Goal: Transaction & Acquisition: Purchase product/service

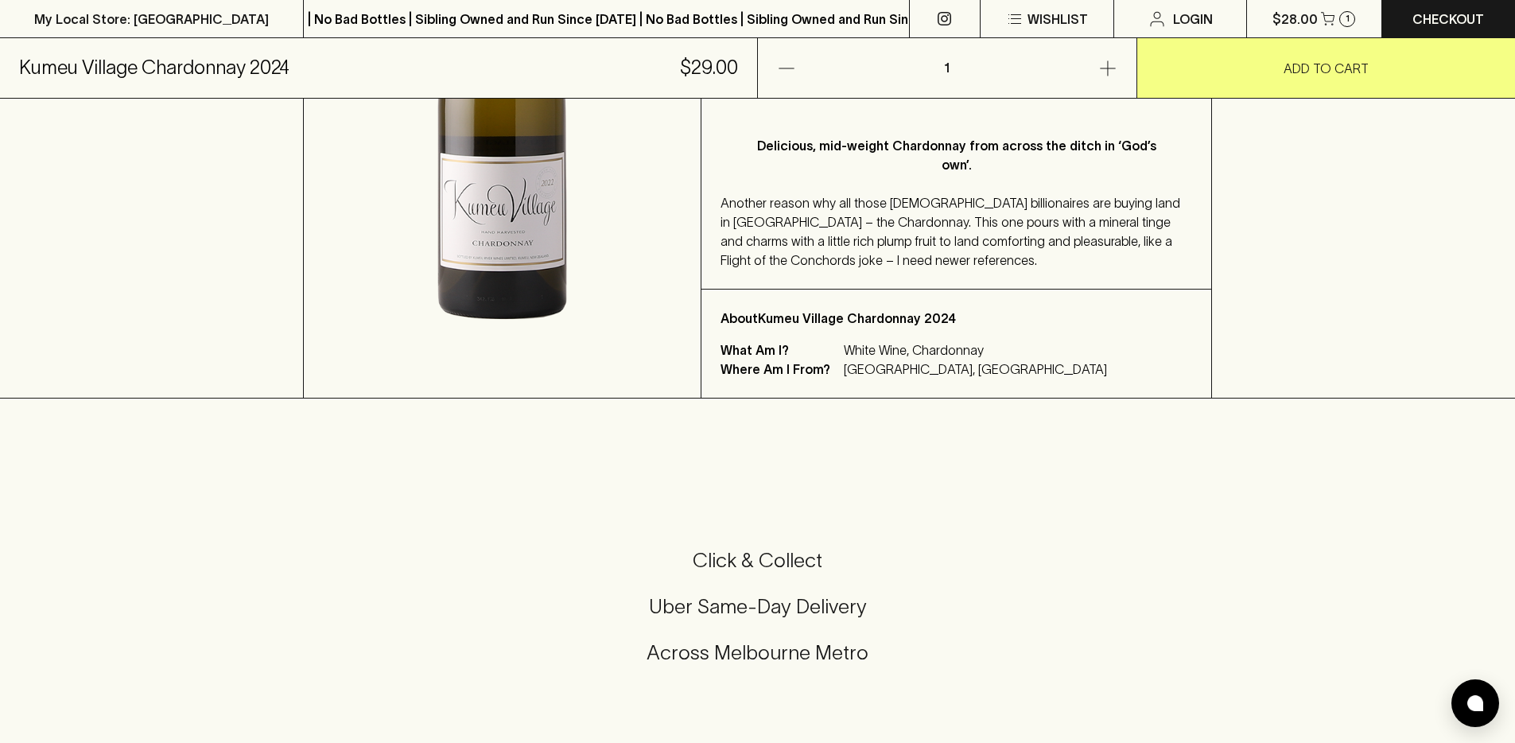
scroll to position [455, 0]
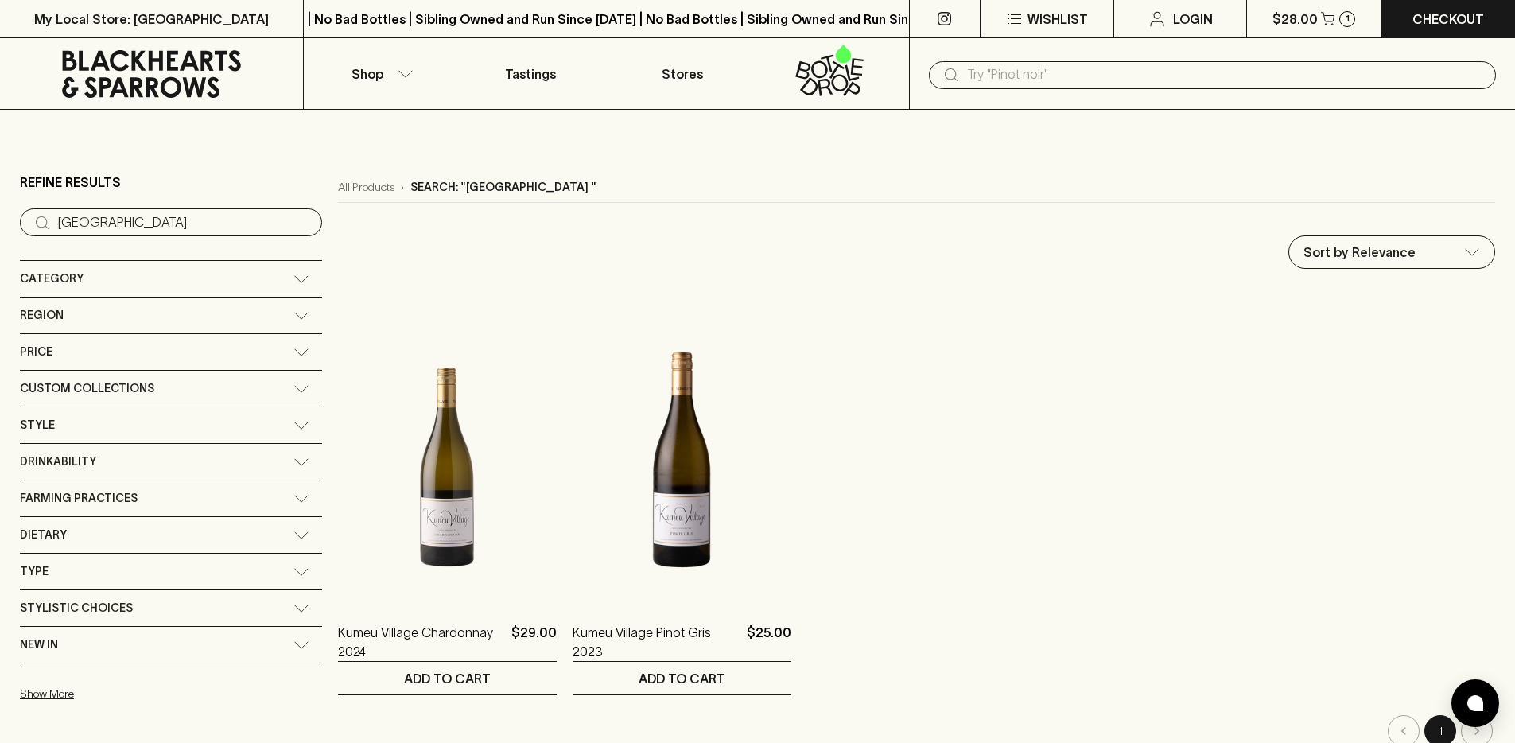
click at [125, 57] on icon at bounding box center [151, 74] width 279 height 48
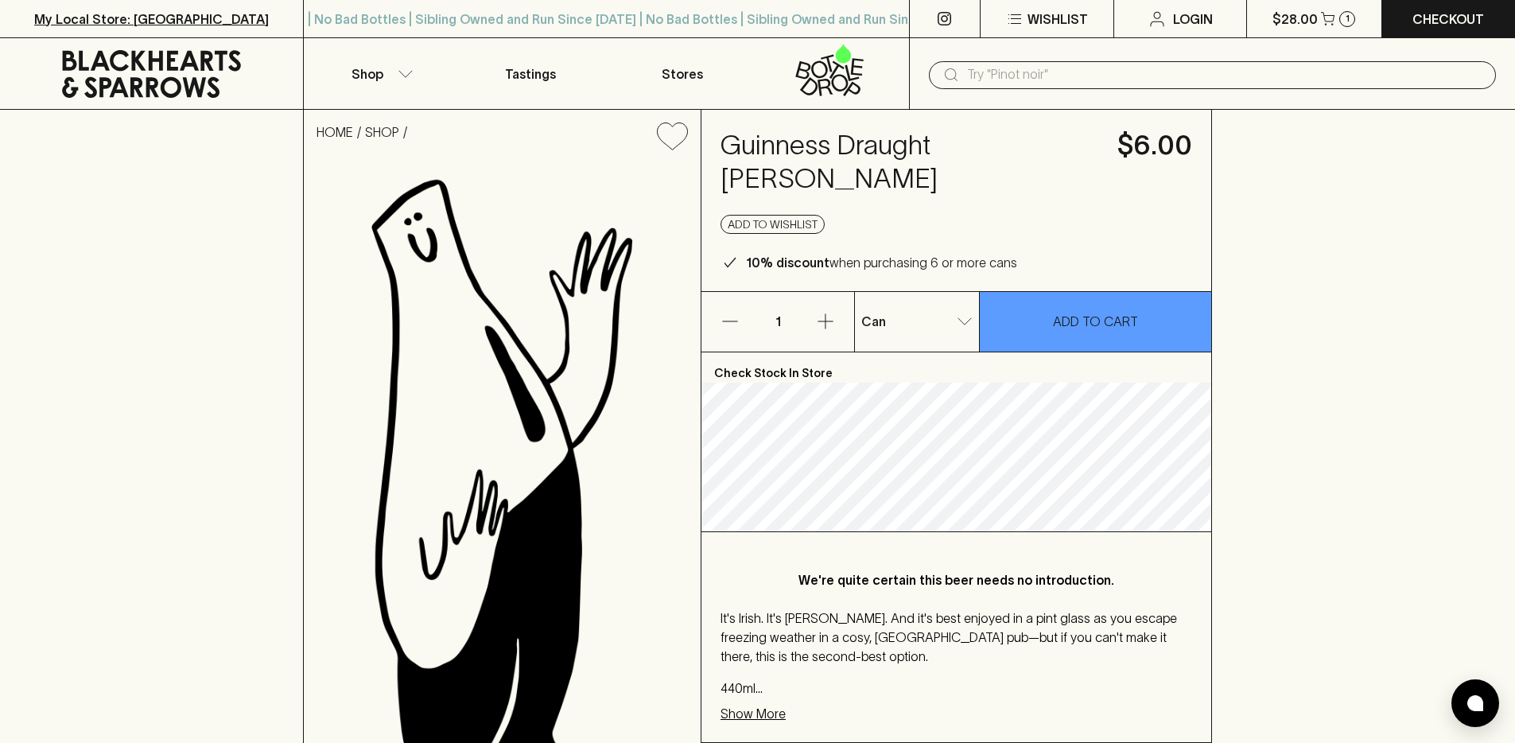
click at [160, 0] on link "My Local Store: [GEOGRAPHIC_DATA]" at bounding box center [151, 18] width 303 height 37
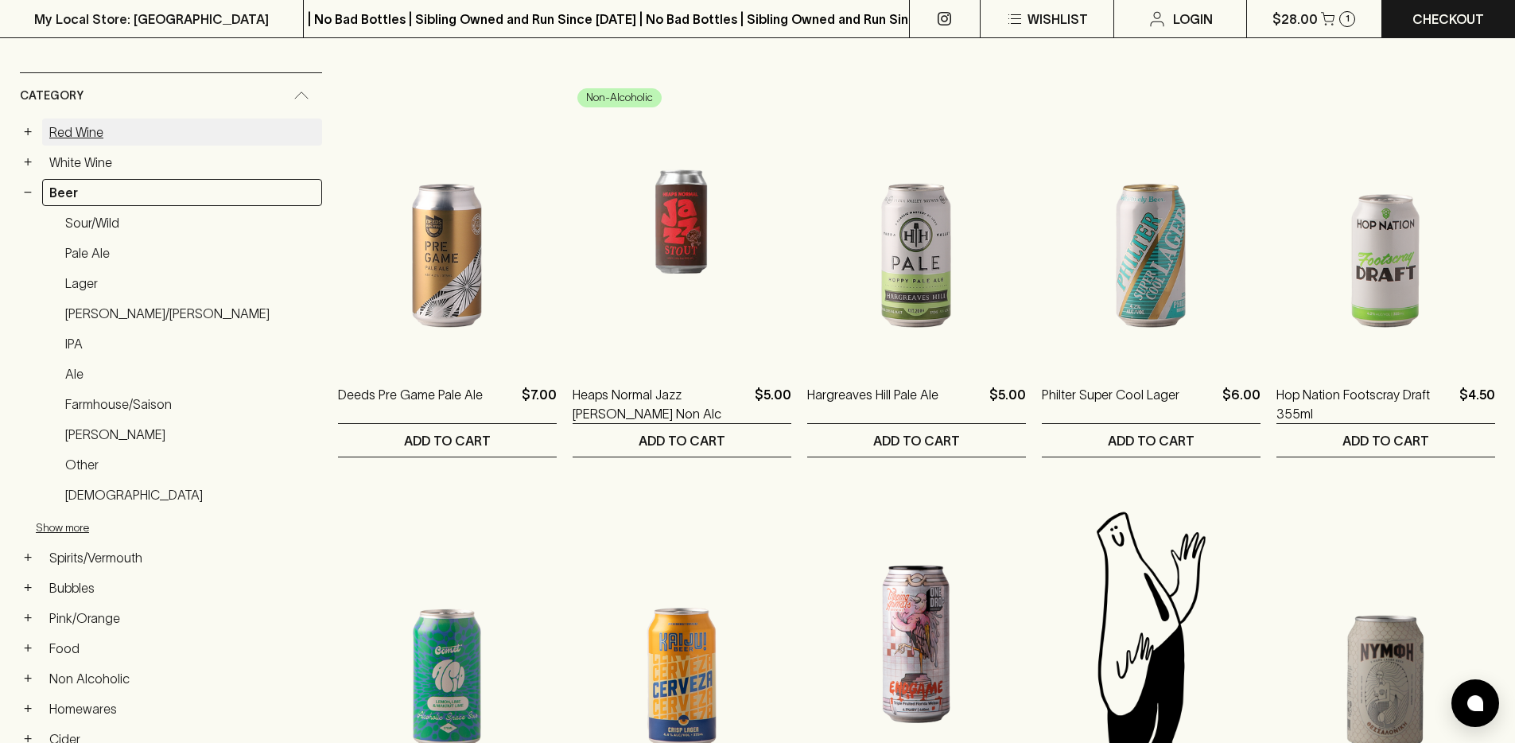
scroll to position [319, 0]
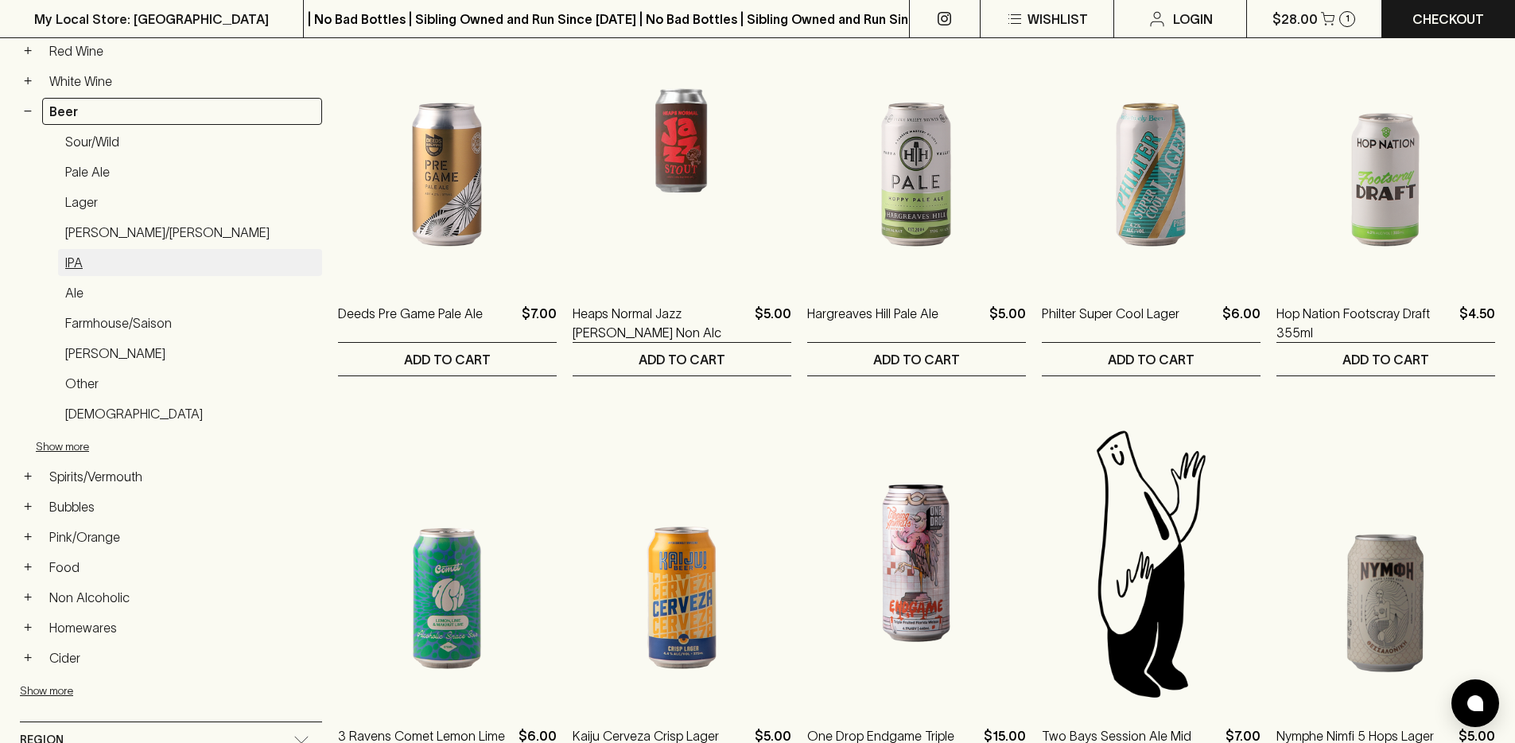
click at [110, 251] on link "IPA" at bounding box center [190, 262] width 264 height 27
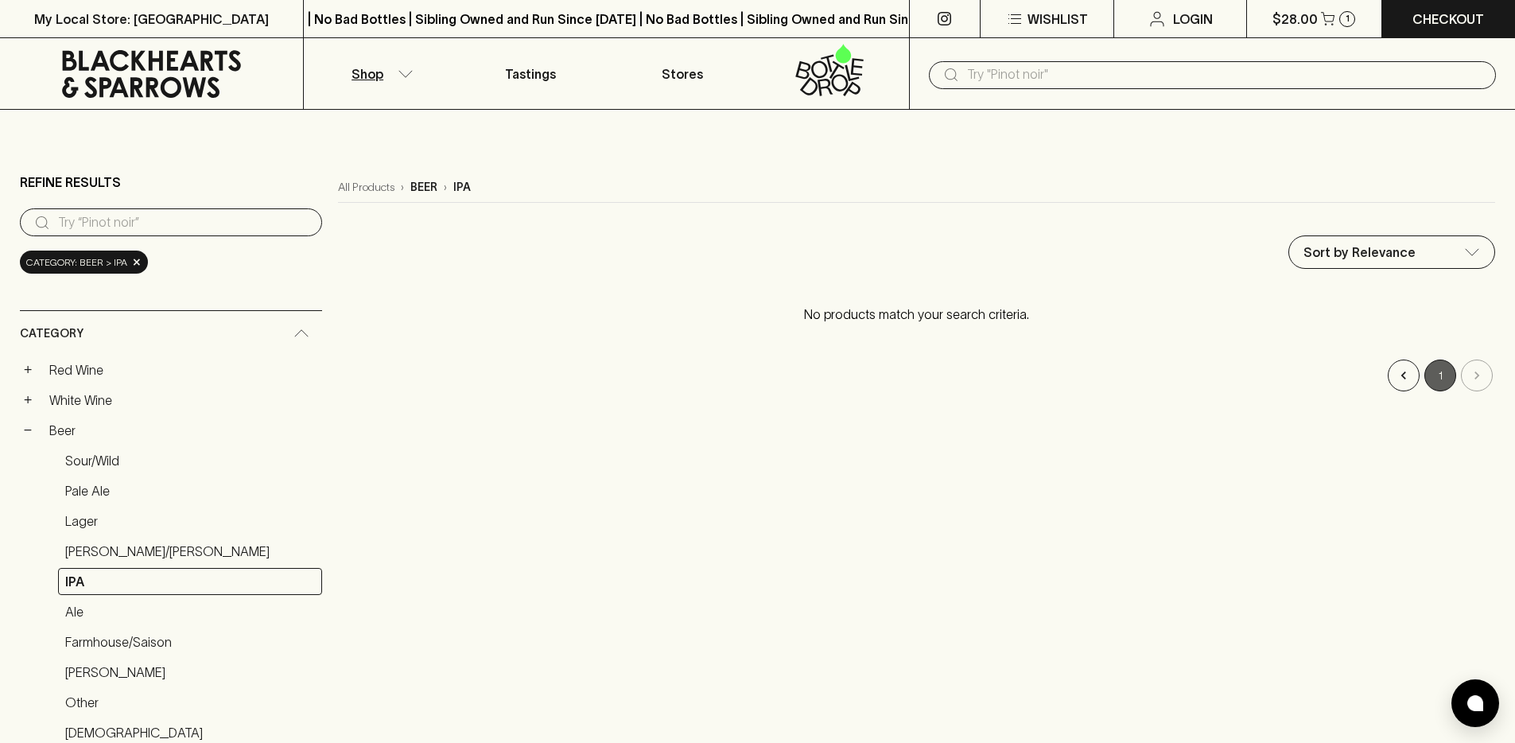
click at [1430, 380] on button "1" at bounding box center [1440, 375] width 32 height 32
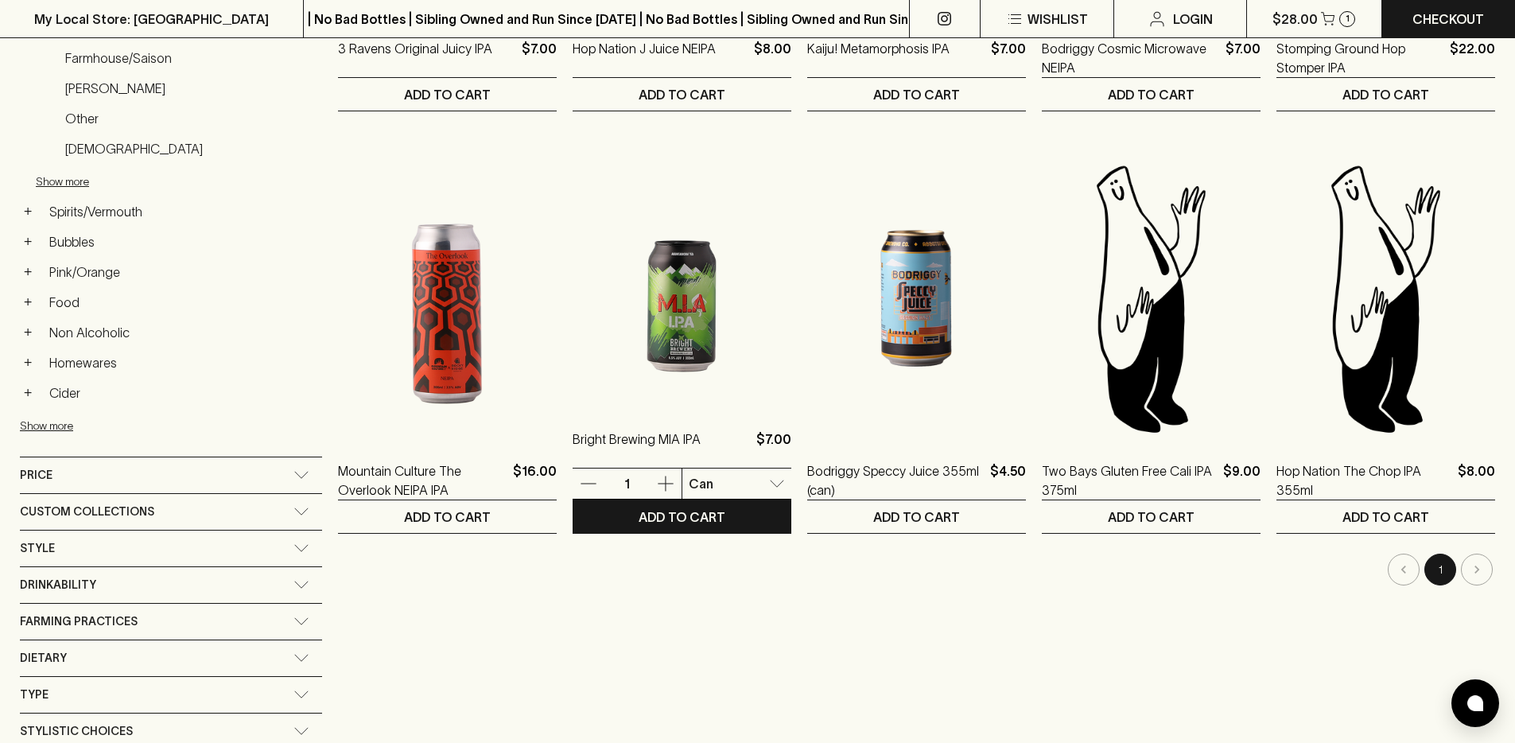
scroll to position [196, 0]
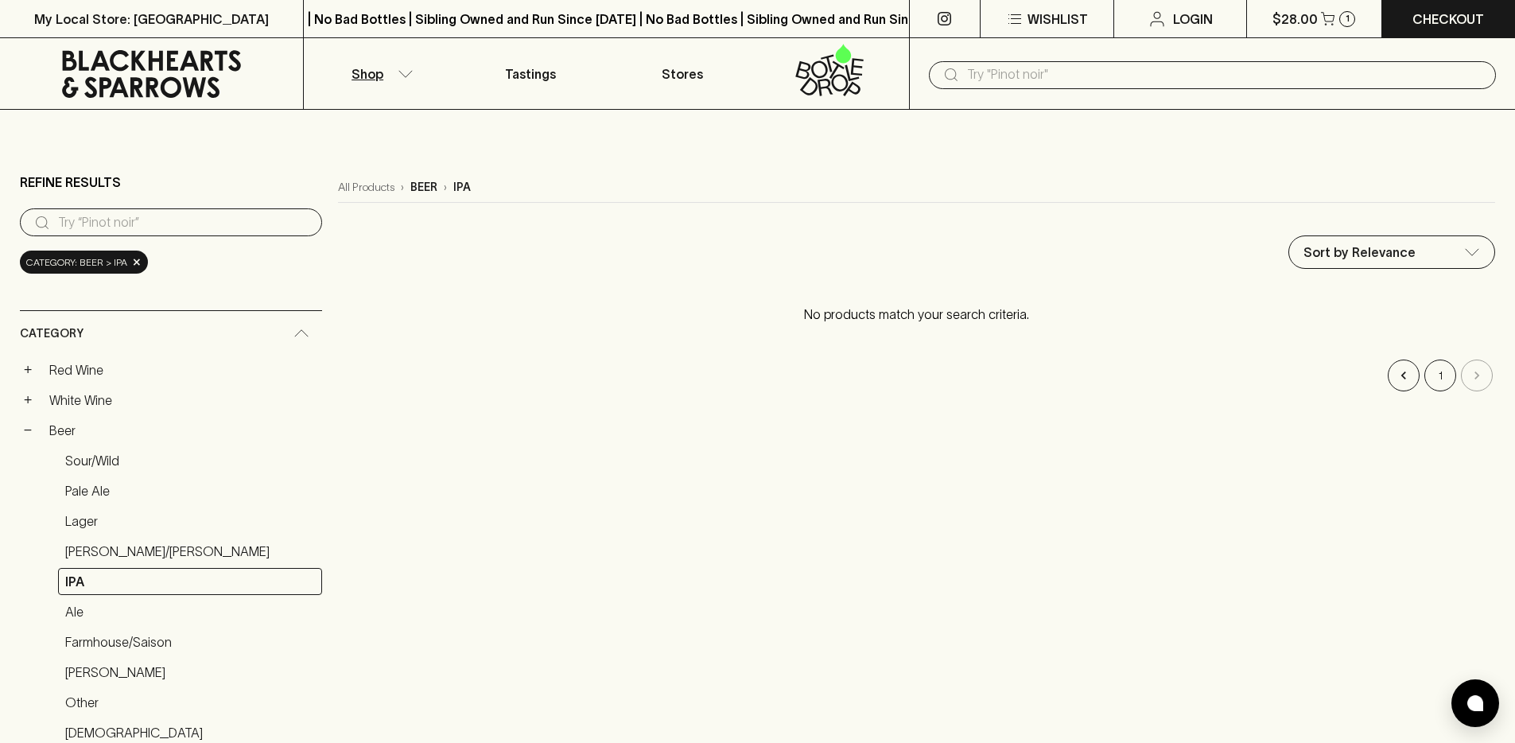
click at [212, 68] on icon at bounding box center [151, 74] width 279 height 48
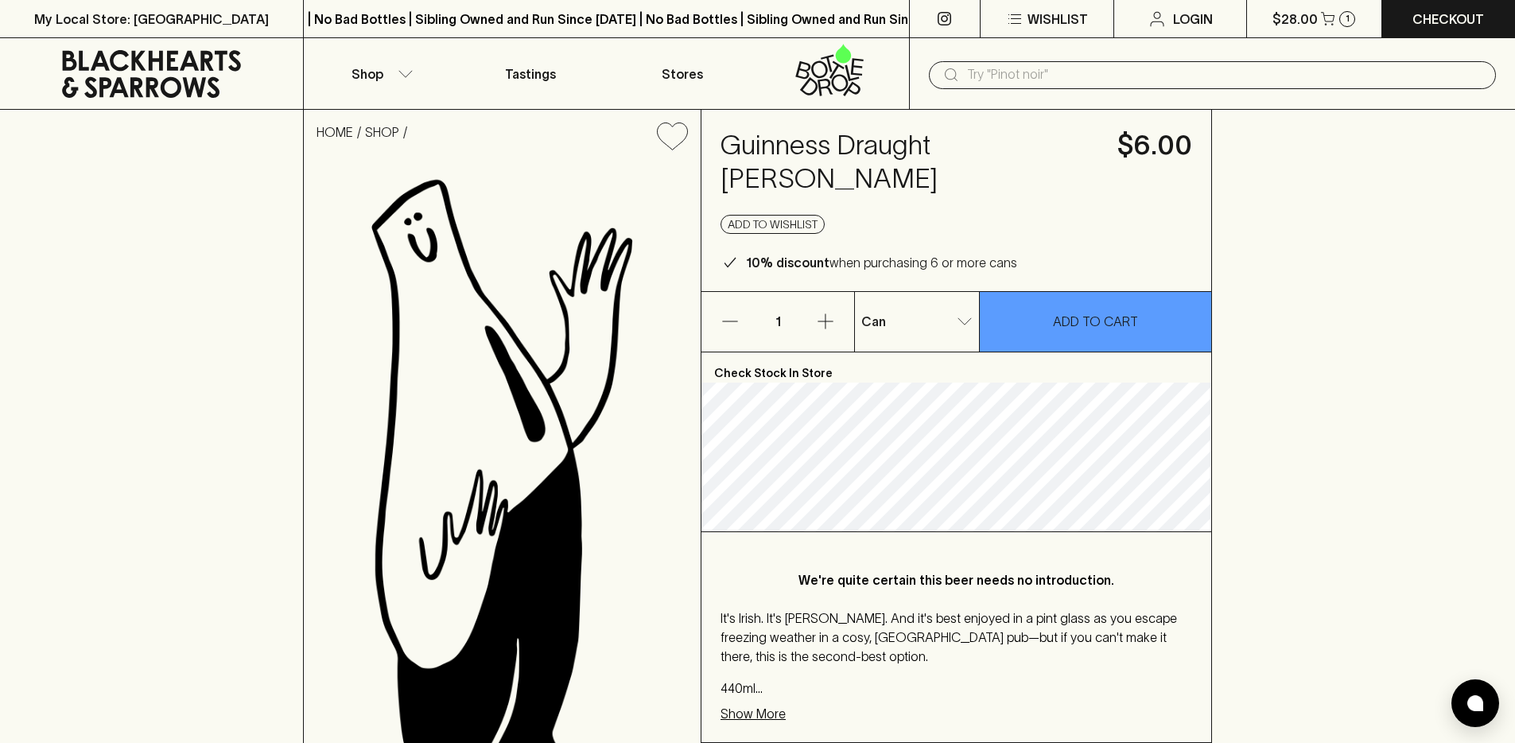
scroll to position [205, 0]
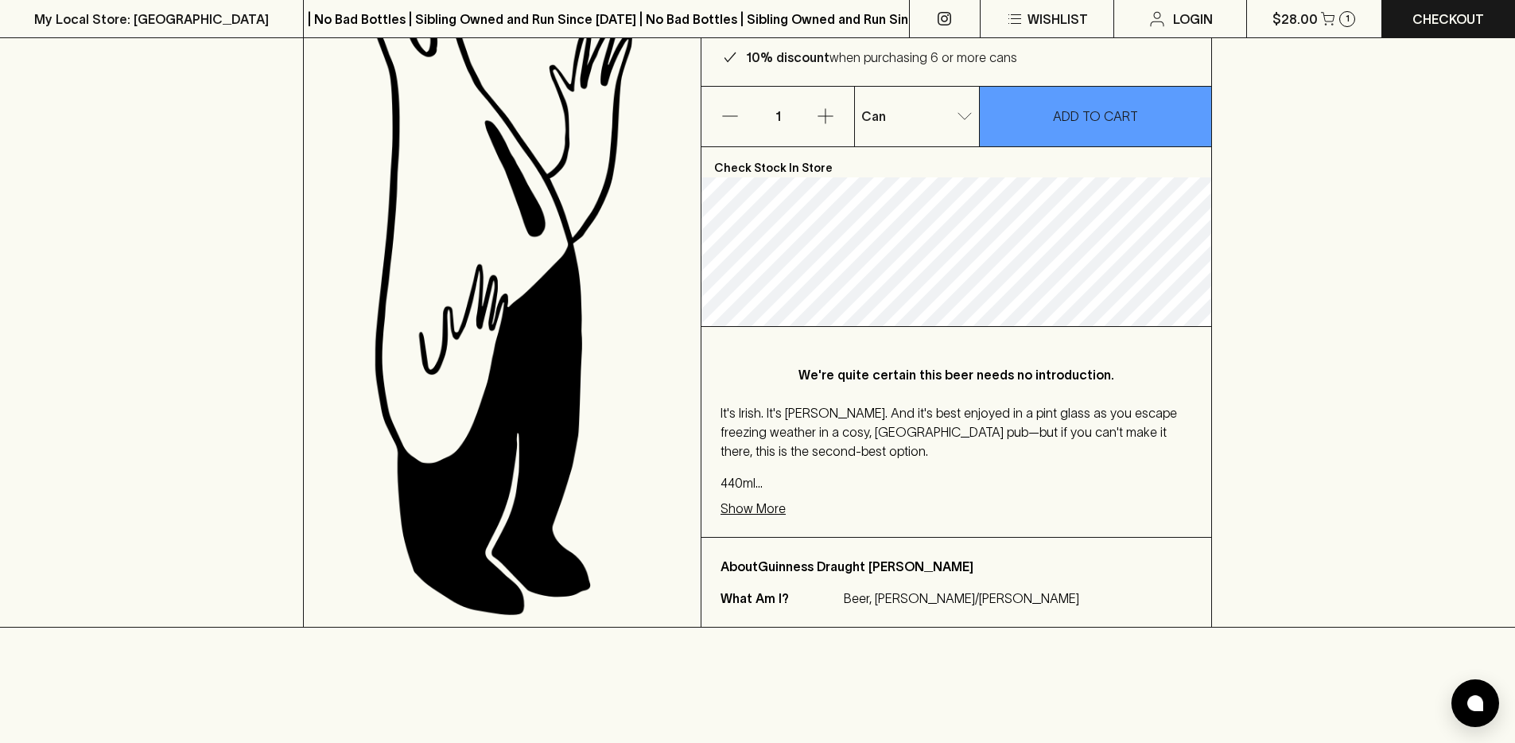
click at [1048, 505] on p "4.2% ABV" at bounding box center [957, 514] width 472 height 19
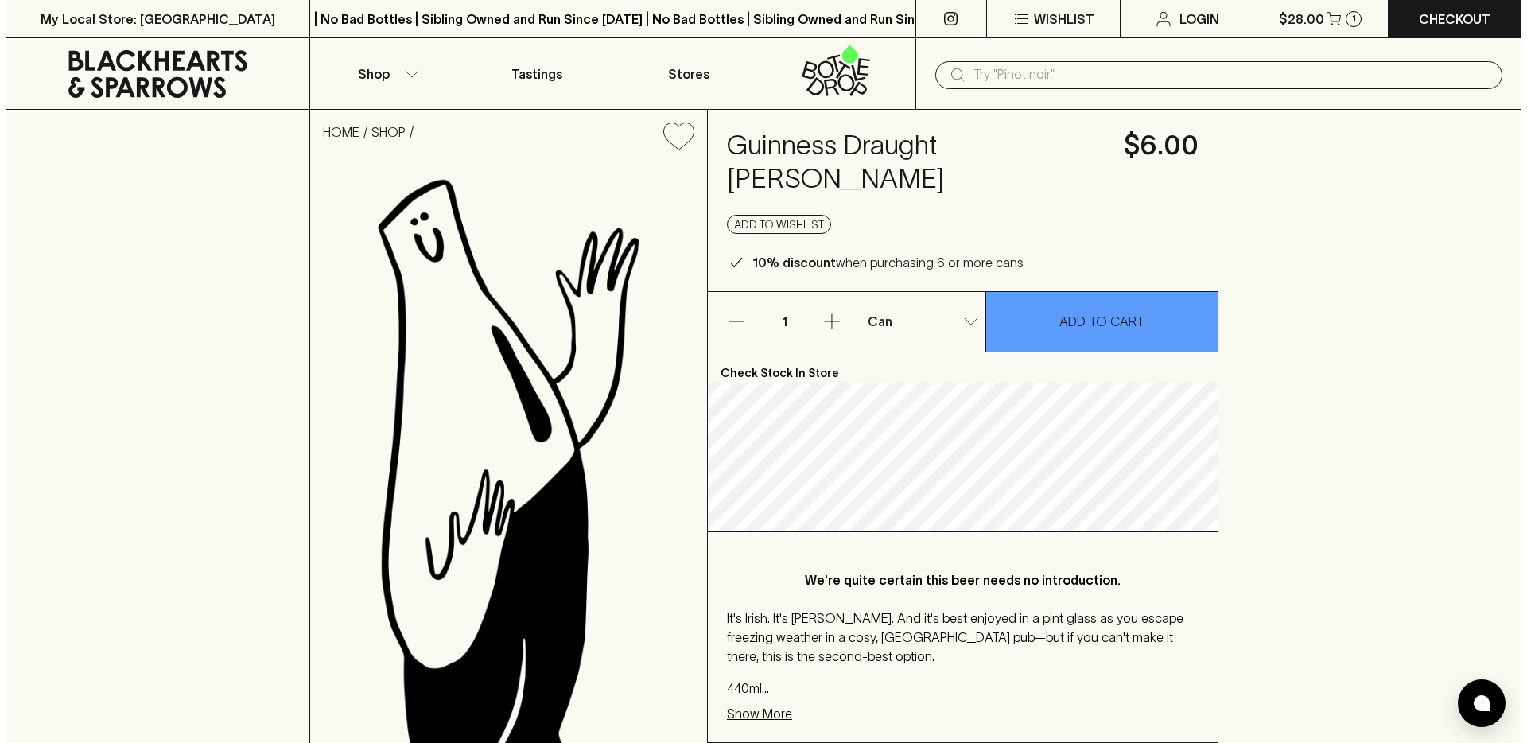
scroll to position [111, 0]
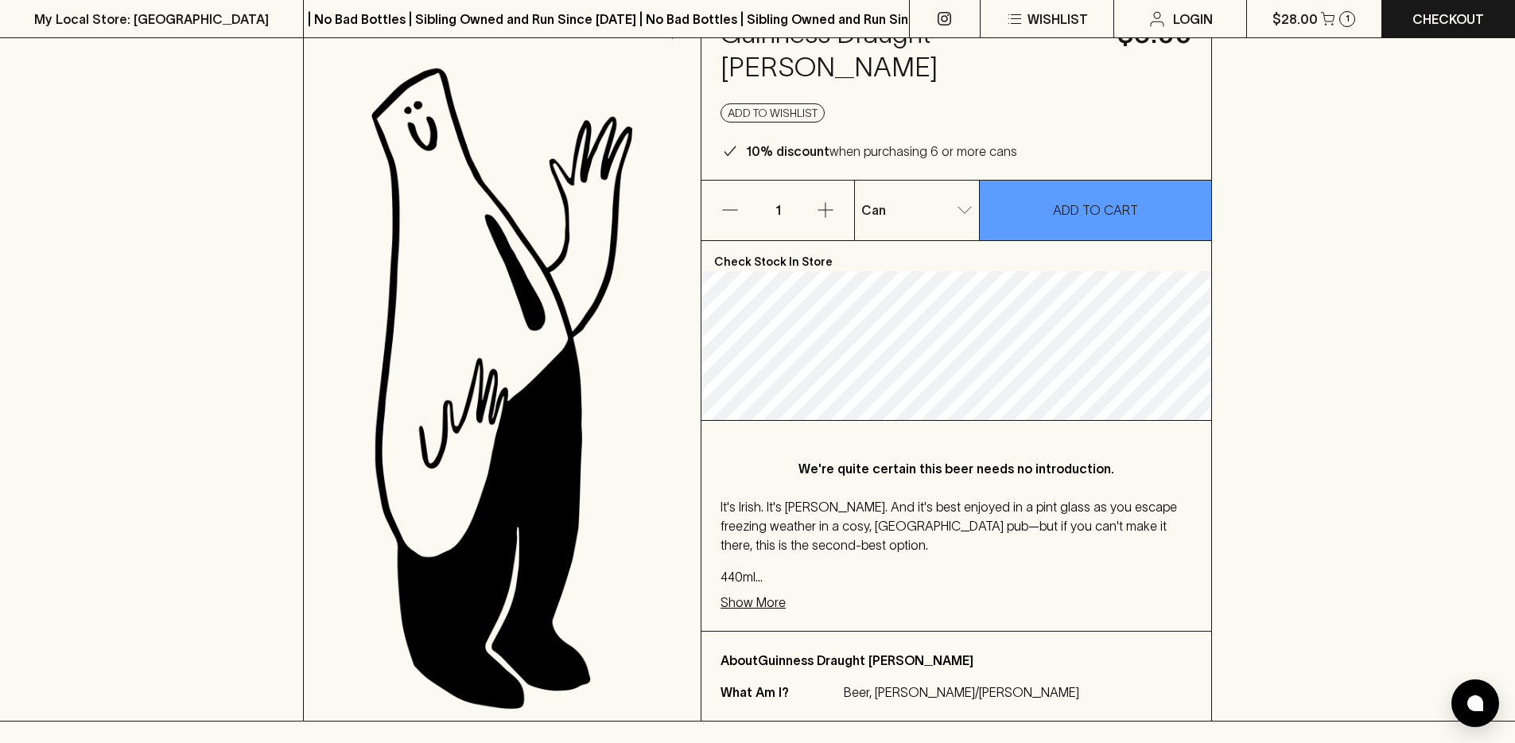
click at [775, 592] on div "We're quite certain this beer needs no introduction. It's Irish. It's [PERSON_N…" at bounding box center [956, 526] width 510 height 210
click at [775, 593] on p "Show More" at bounding box center [753, 602] width 65 height 19
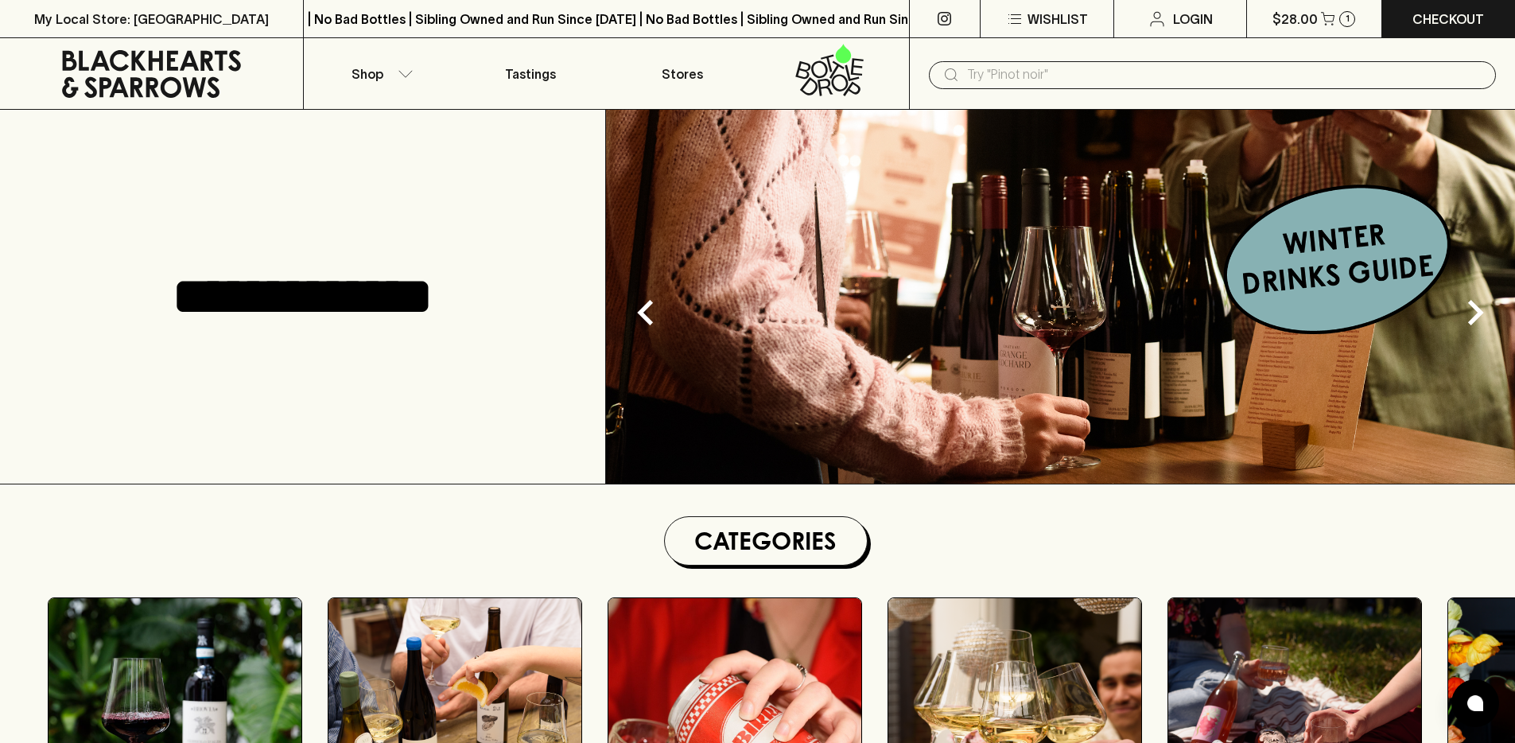
click at [457, 225] on div "**********" at bounding box center [303, 297] width 606 height 374
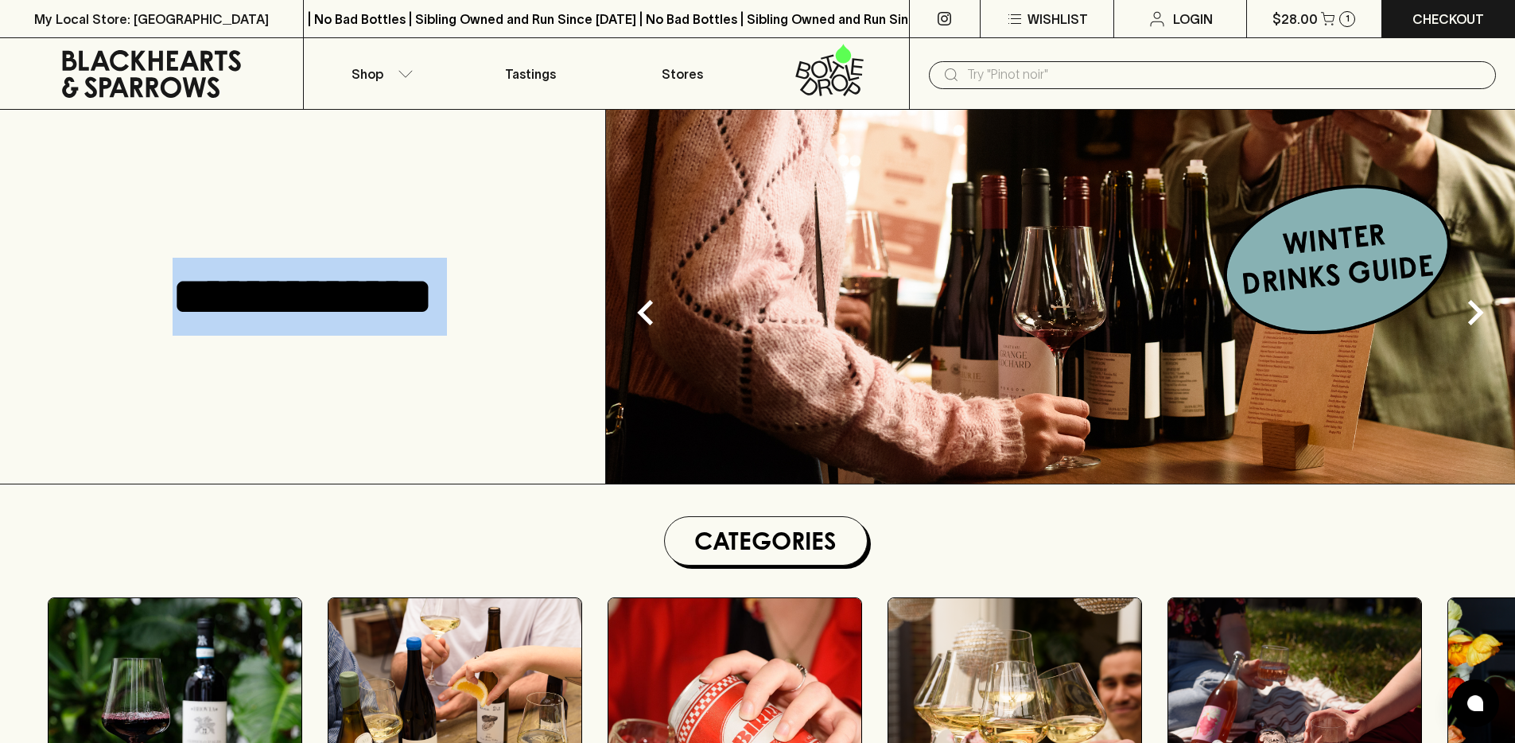
click at [457, 225] on div "**********" at bounding box center [303, 297] width 606 height 374
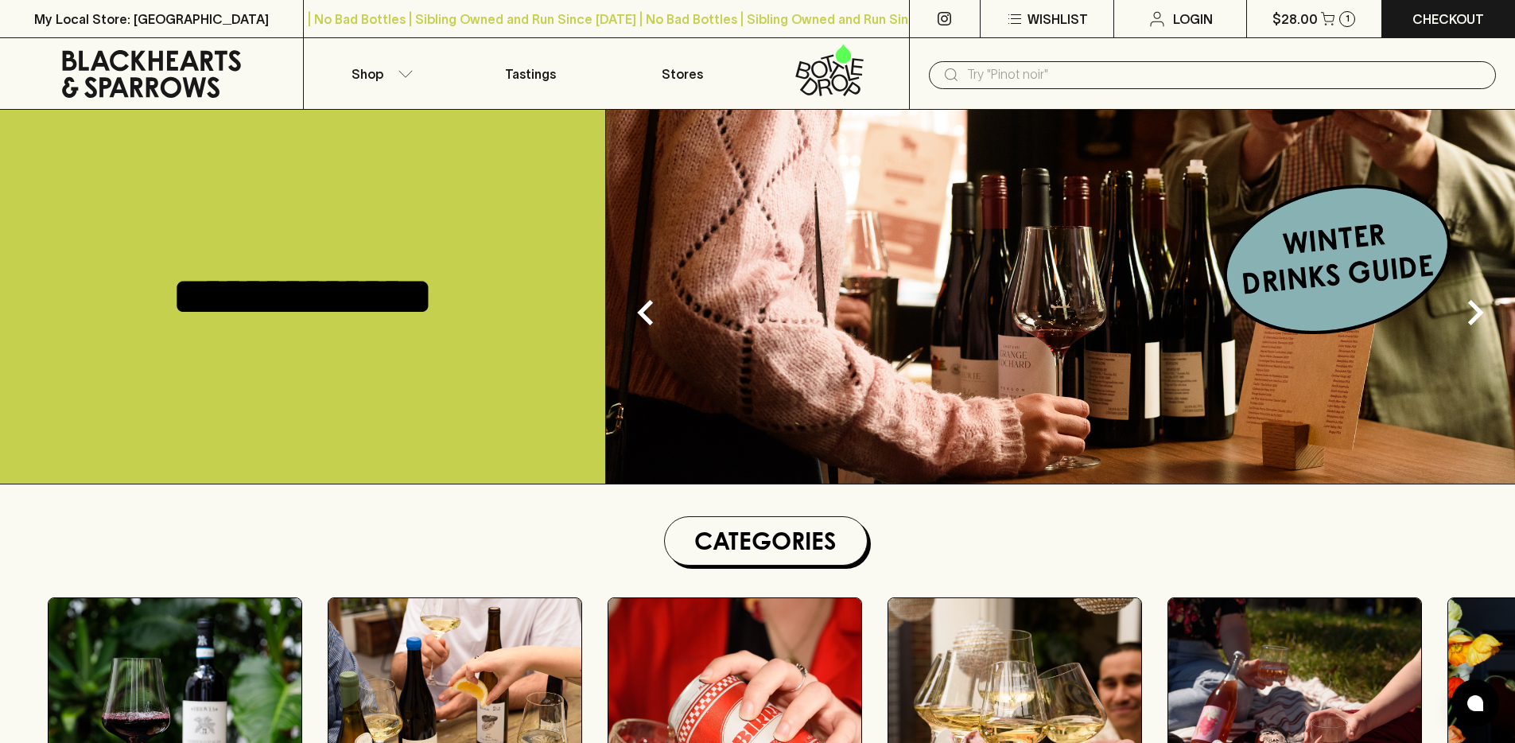
click at [1339, 289] on img at bounding box center [1060, 297] width 909 height 374
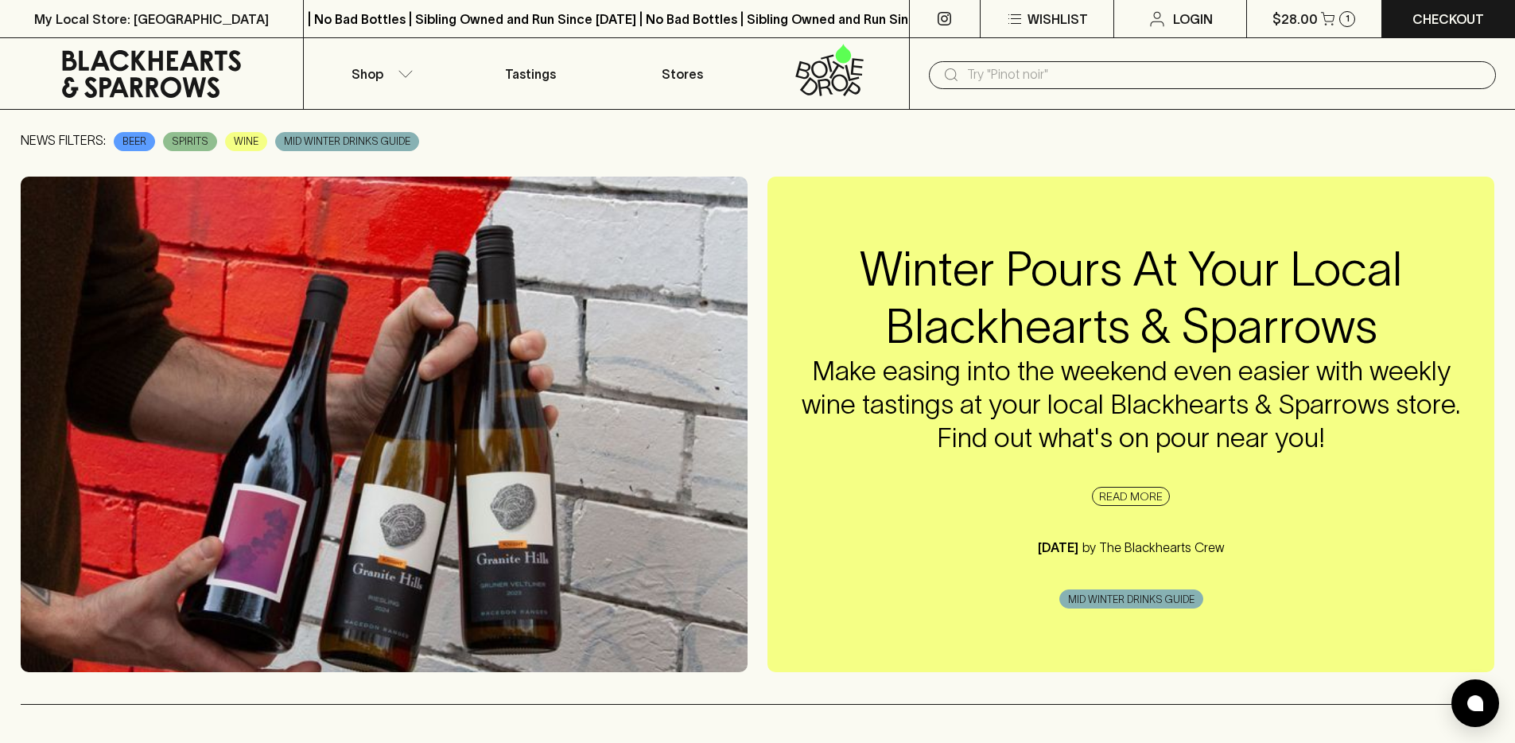
click at [972, 146] on div "NEWS FILTERS: BEER SPIRITS WINE MID WINTER DRINKS GUIDE" at bounding box center [758, 141] width 1474 height 22
click at [189, 84] on icon at bounding box center [151, 74] width 279 height 48
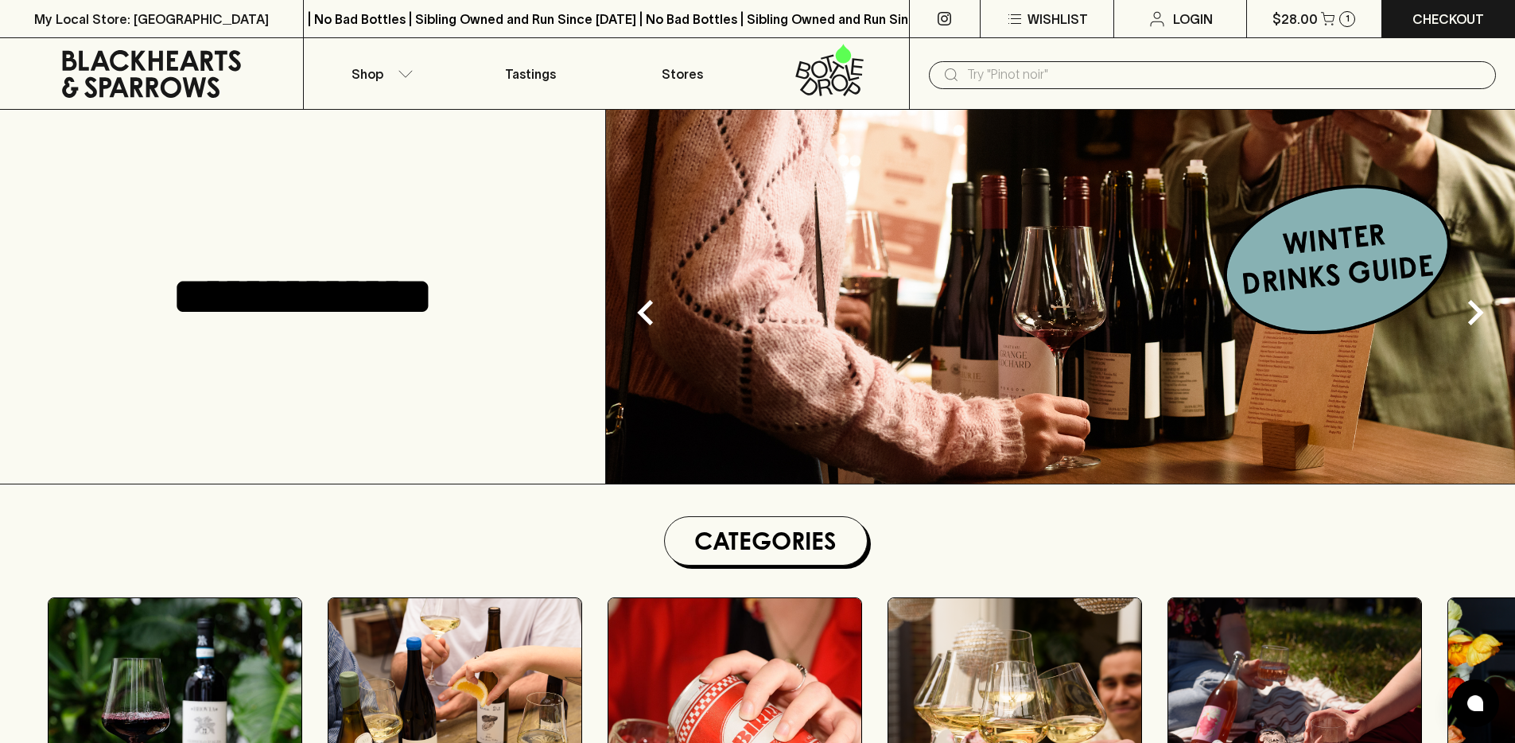
click at [964, 301] on img at bounding box center [1060, 297] width 909 height 374
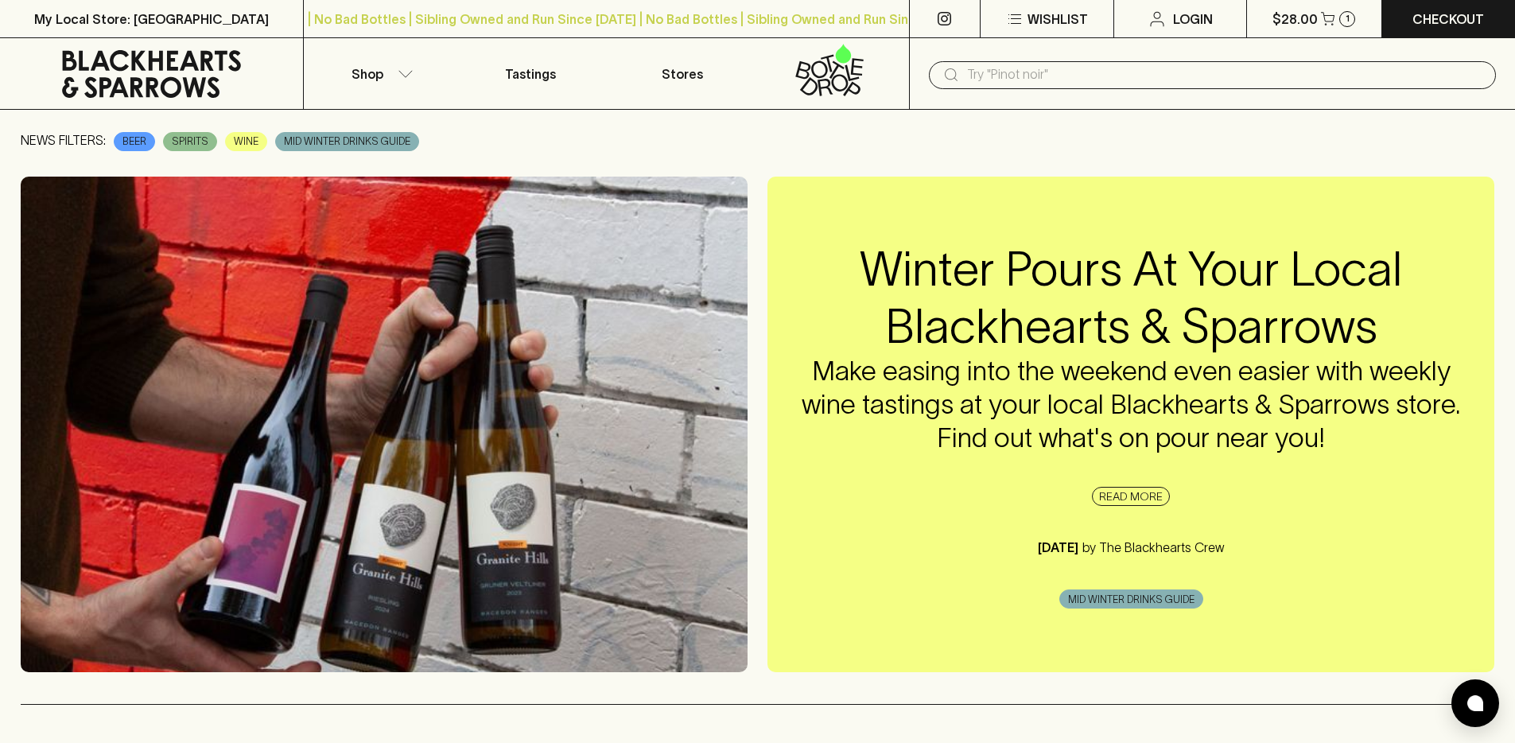
click at [163, 72] on icon at bounding box center [151, 74] width 279 height 48
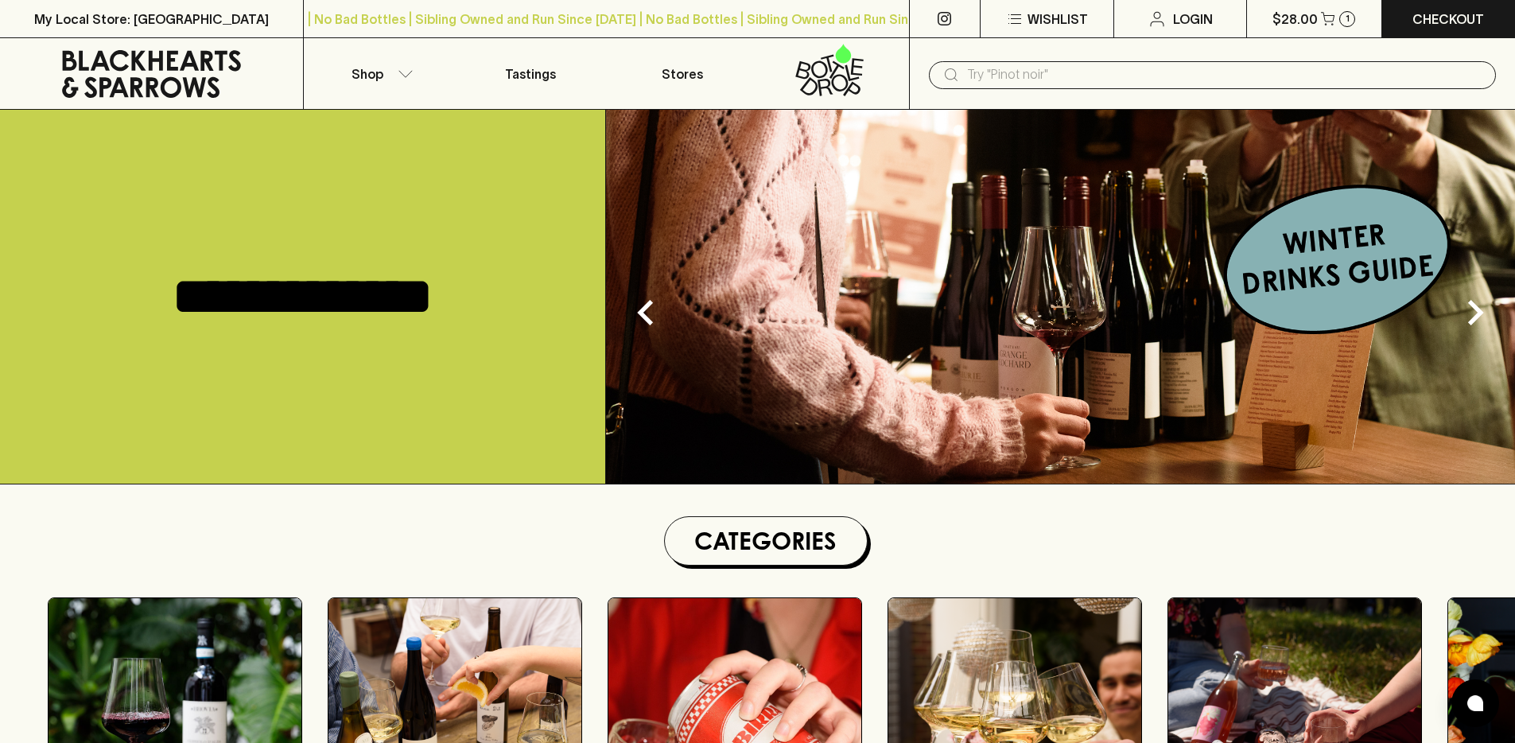
click at [868, 327] on img at bounding box center [1060, 297] width 909 height 374
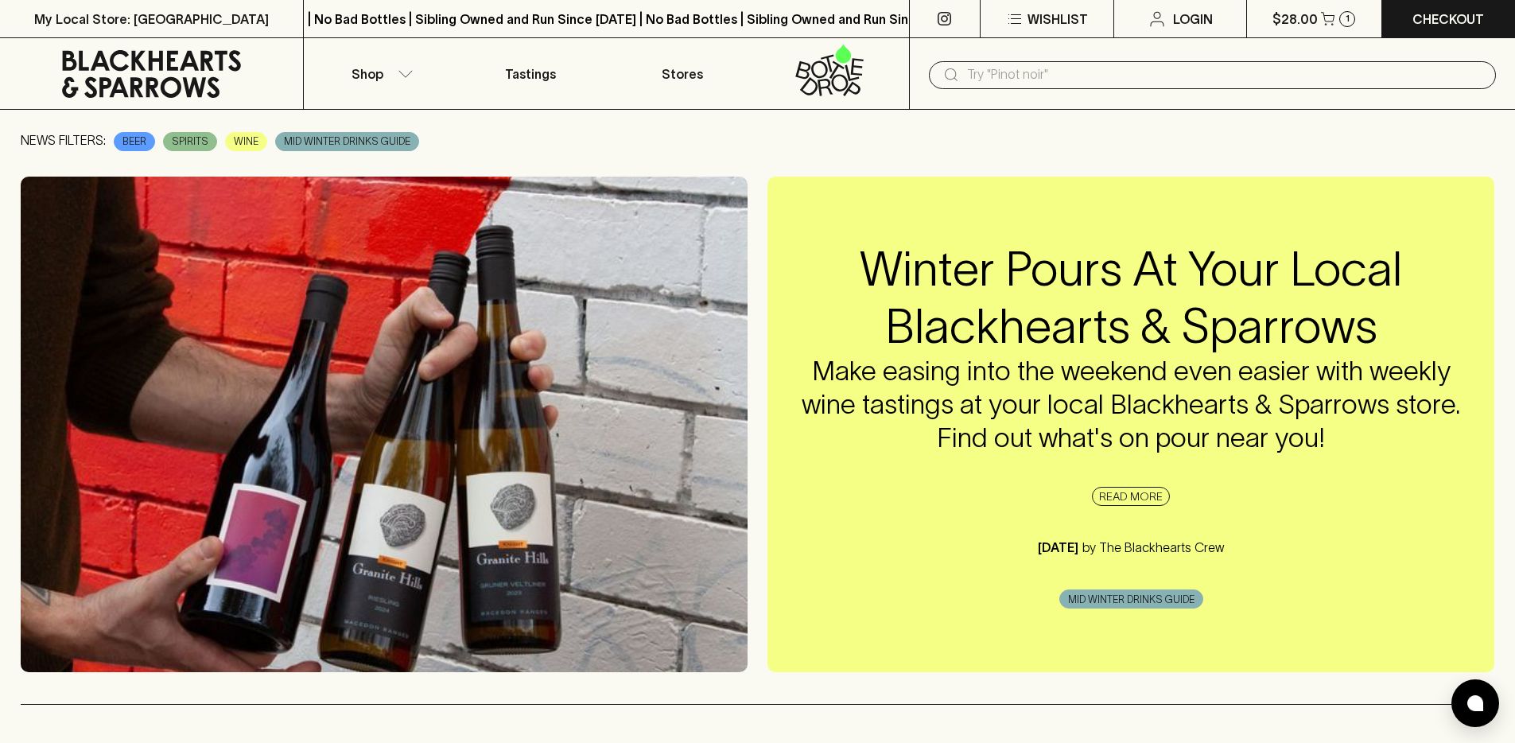
click at [184, 64] on icon at bounding box center [151, 74] width 179 height 48
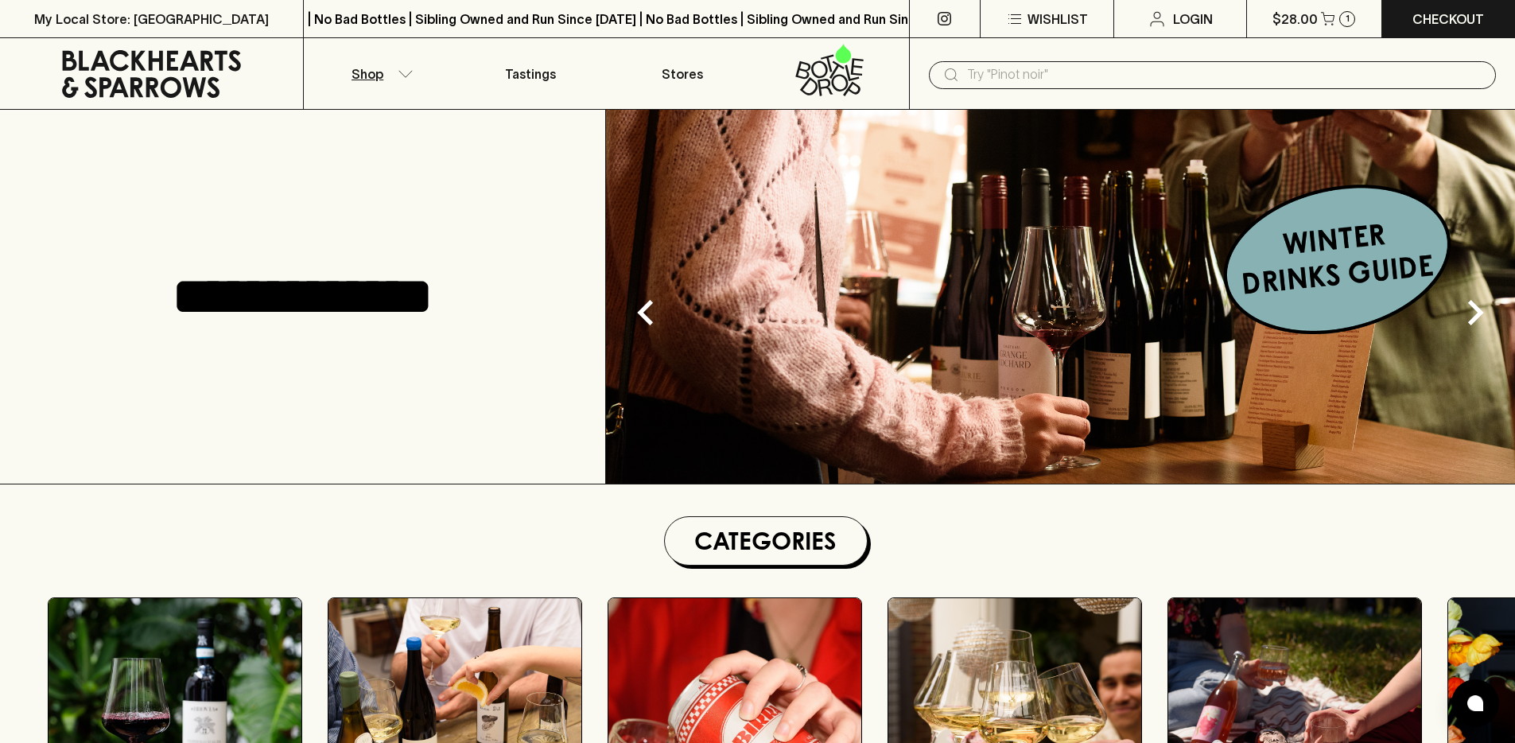
click at [399, 73] on icon "button" at bounding box center [406, 74] width 16 height 8
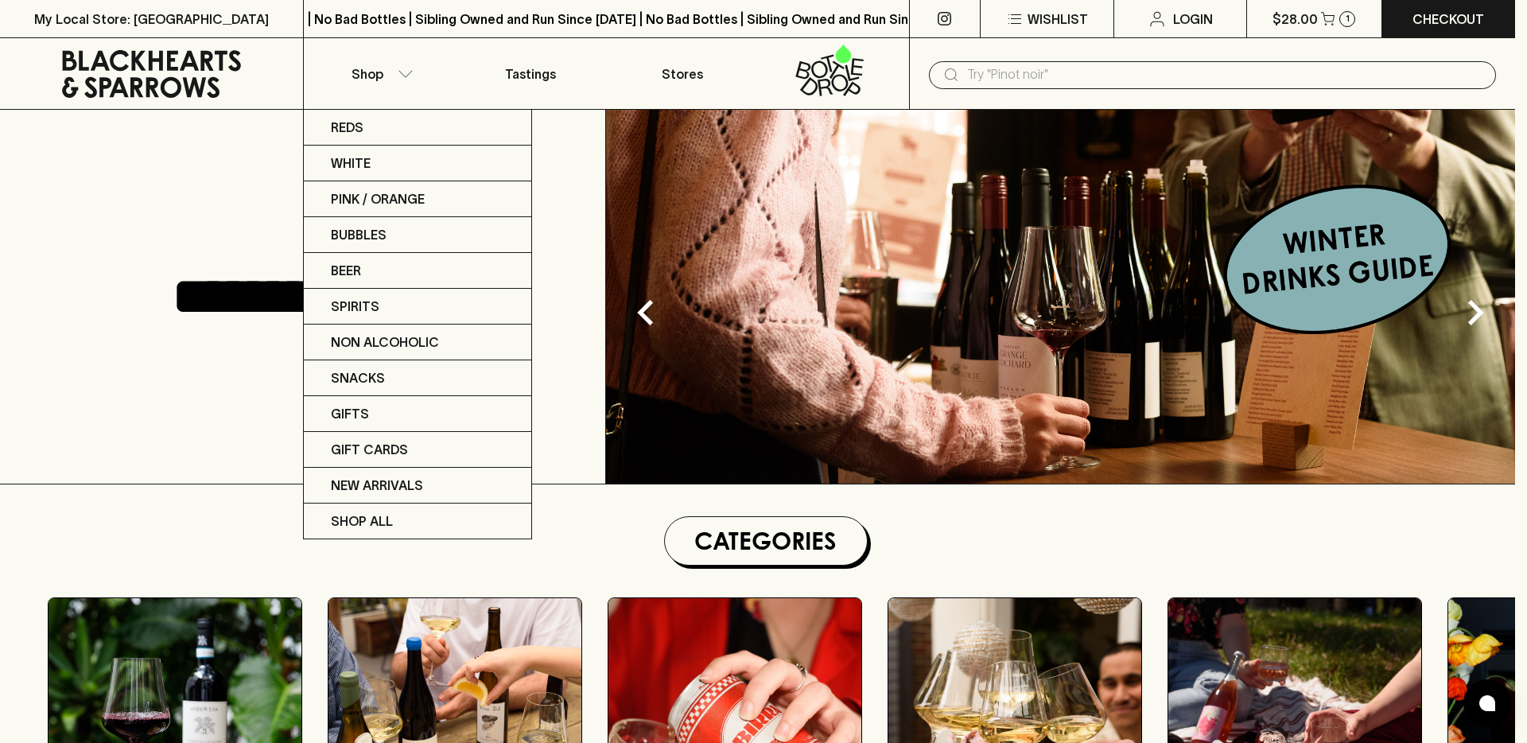
click at [784, 87] on div at bounding box center [763, 371] width 1527 height 743
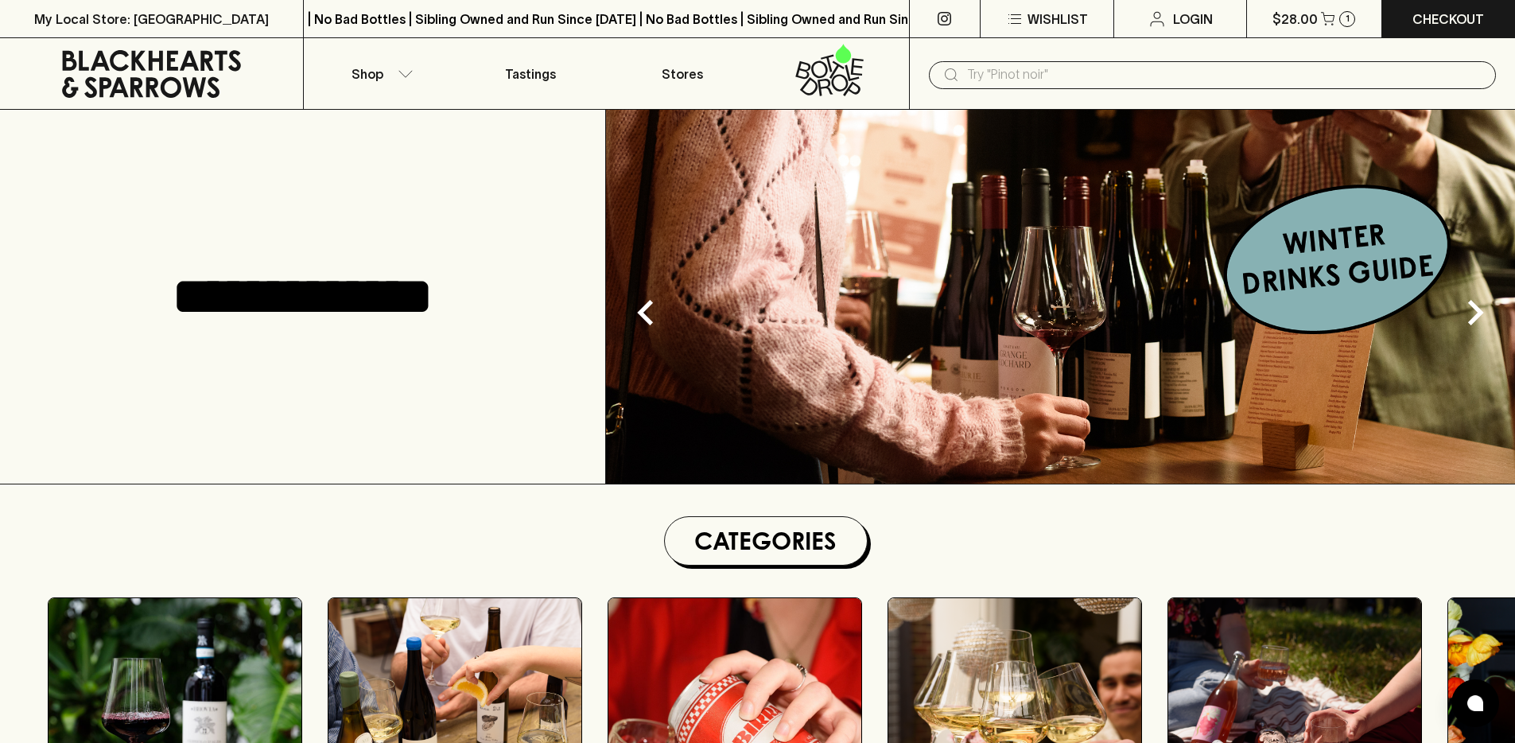
click at [992, 72] on input "text" at bounding box center [1225, 74] width 516 height 25
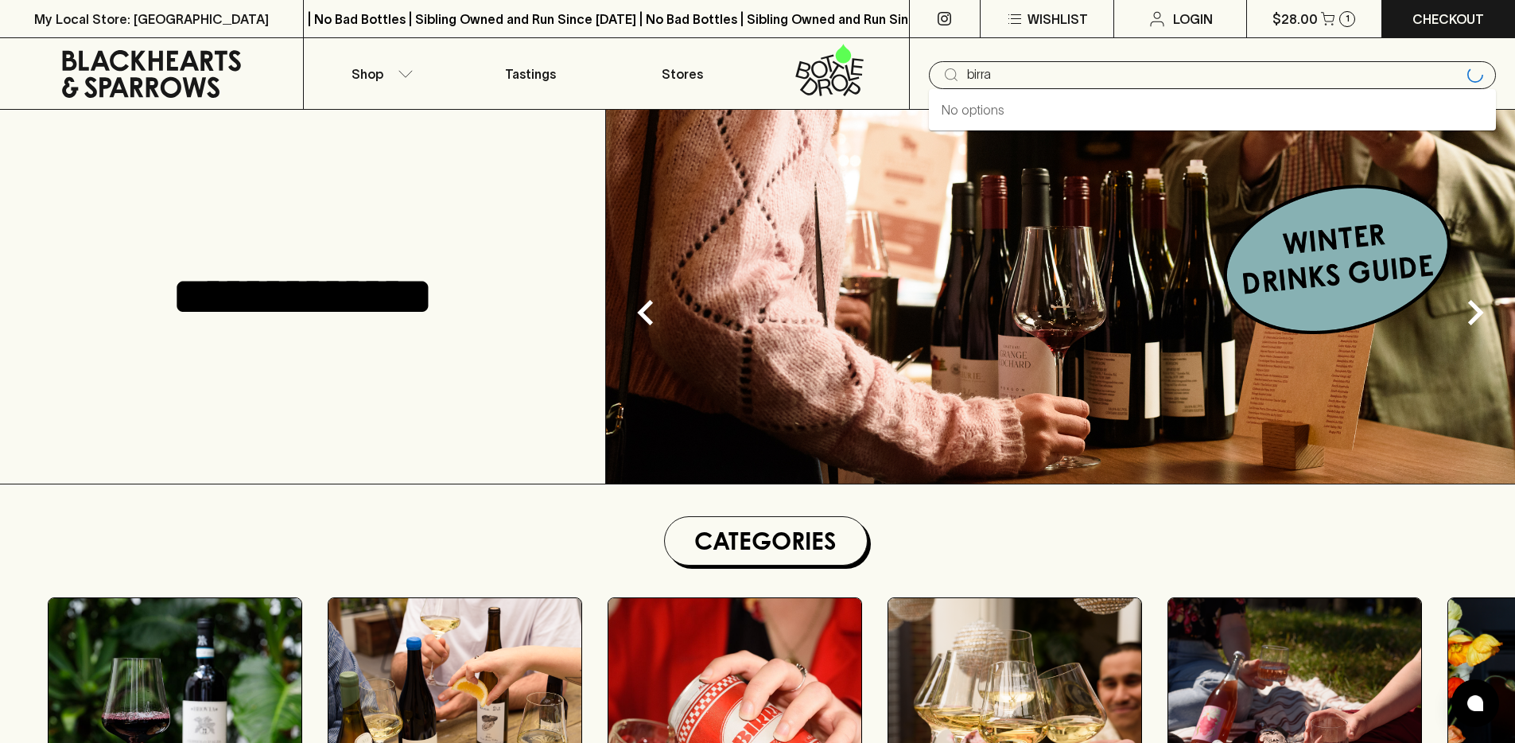
type input "birra"
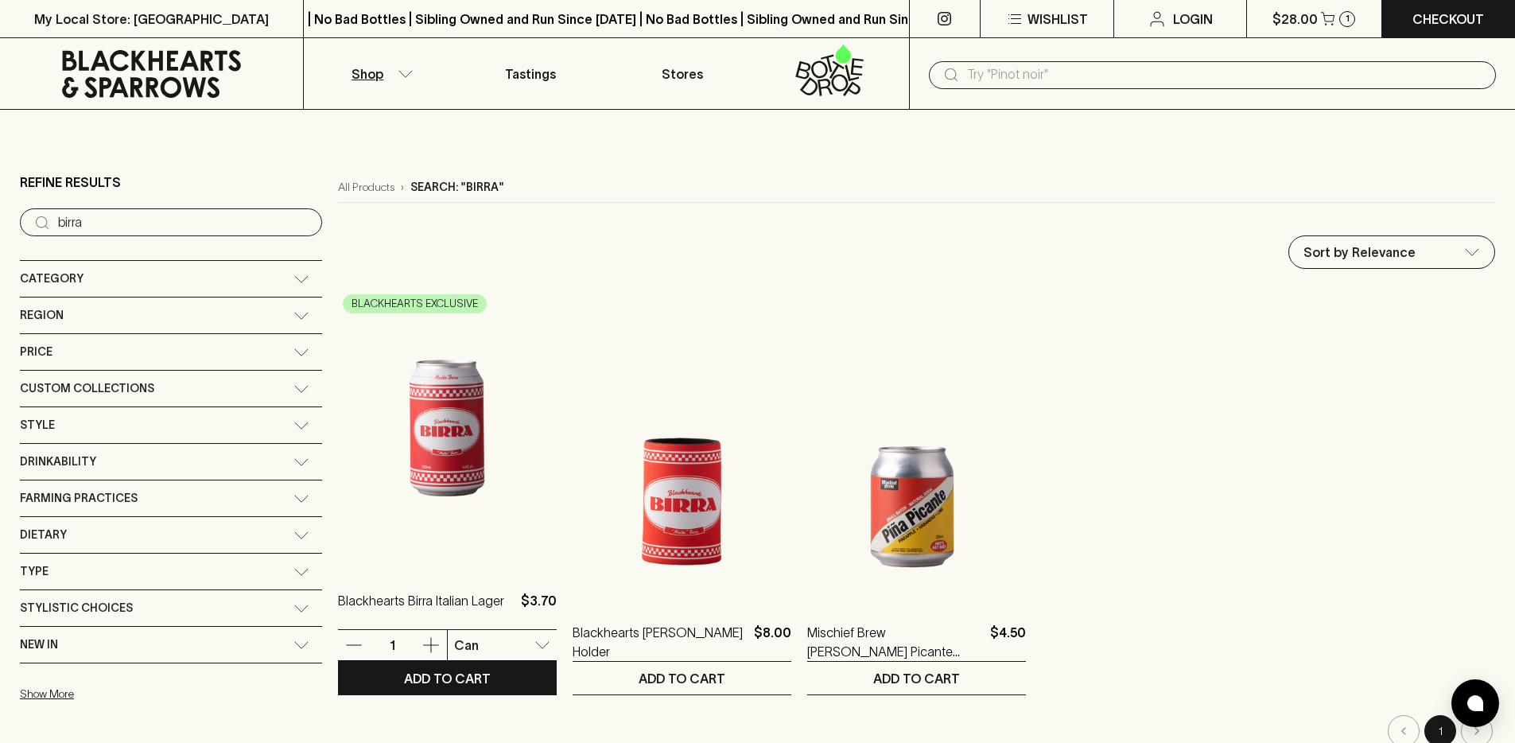
scroll to position [21, 0]
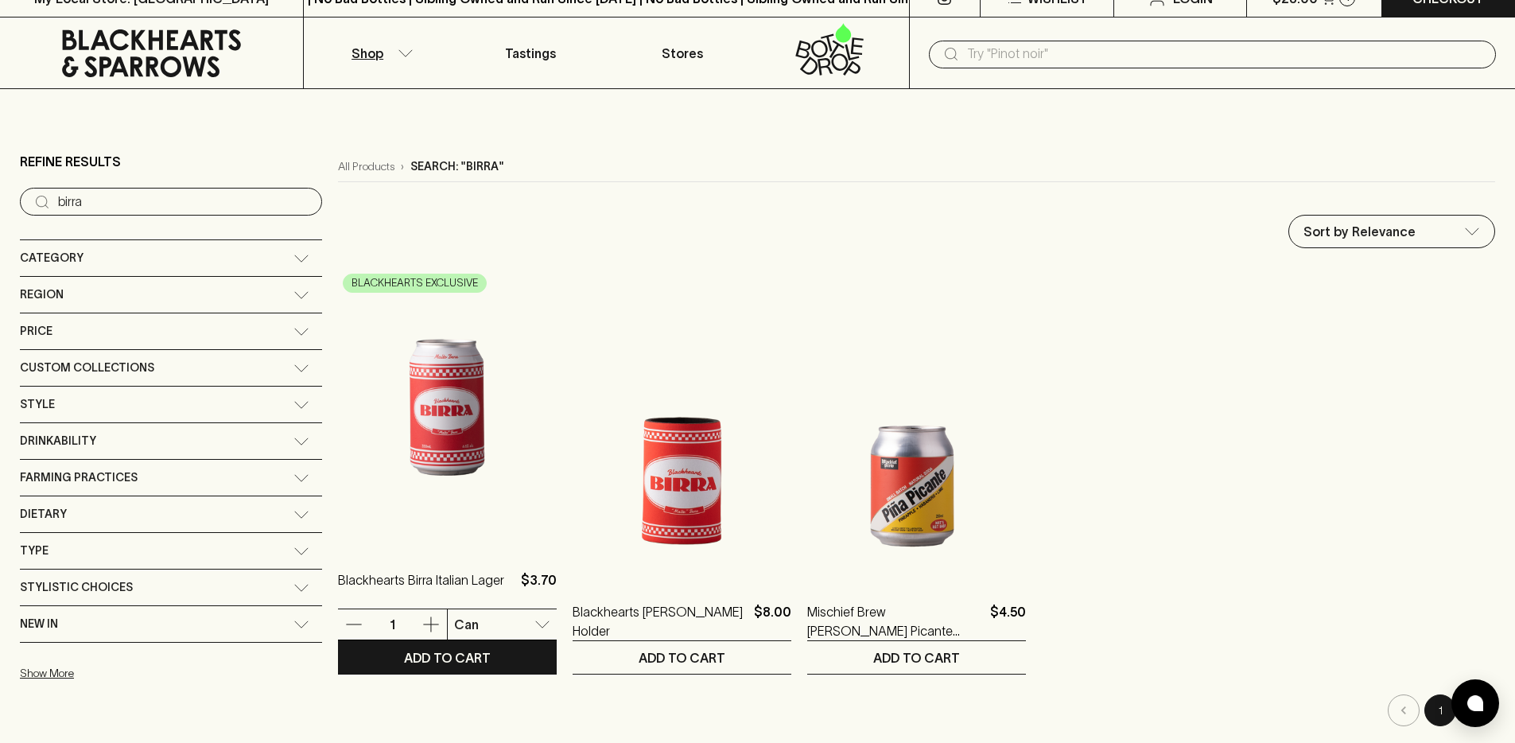
click at [371, 399] on img at bounding box center [447, 407] width 219 height 278
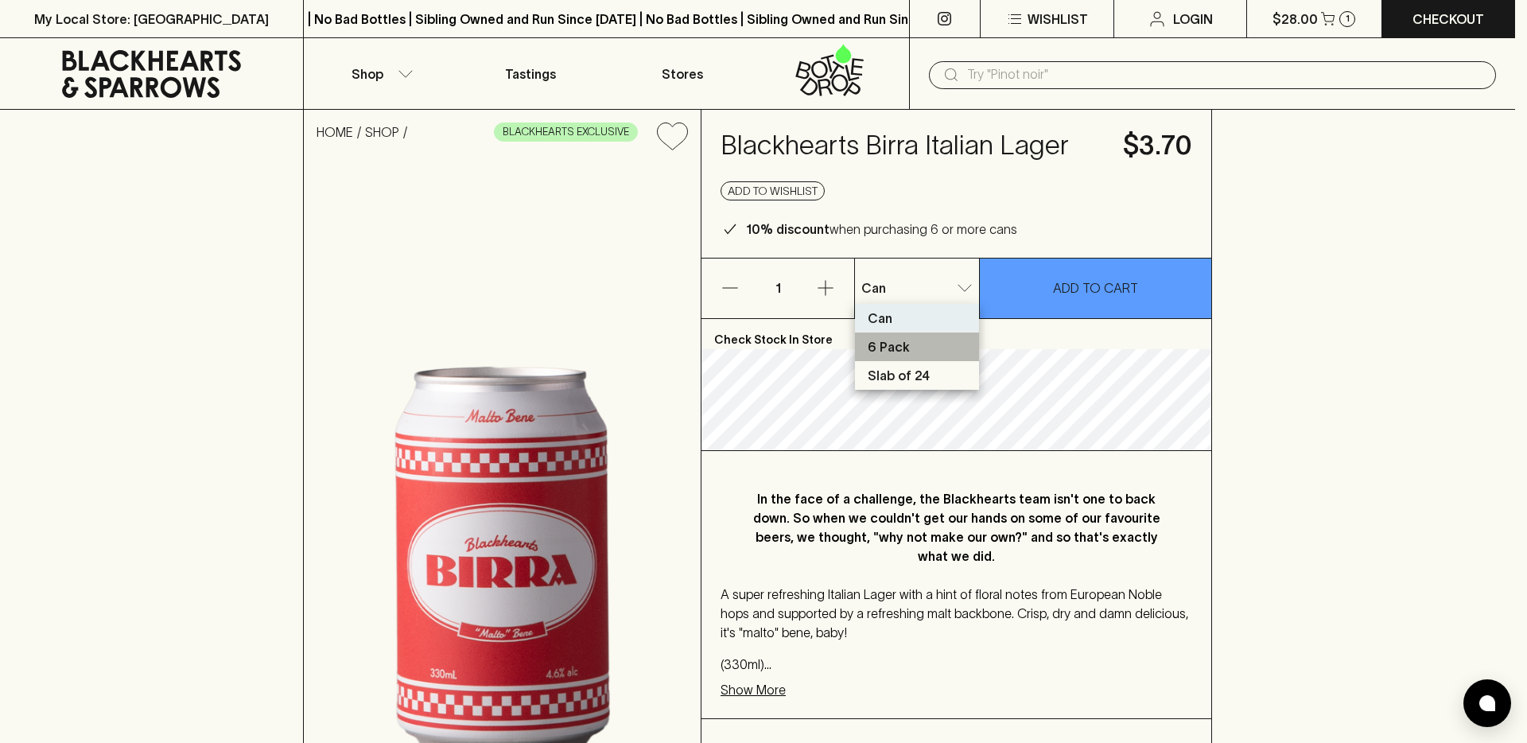
click at [918, 351] on li "6 Pack" at bounding box center [917, 346] width 124 height 29
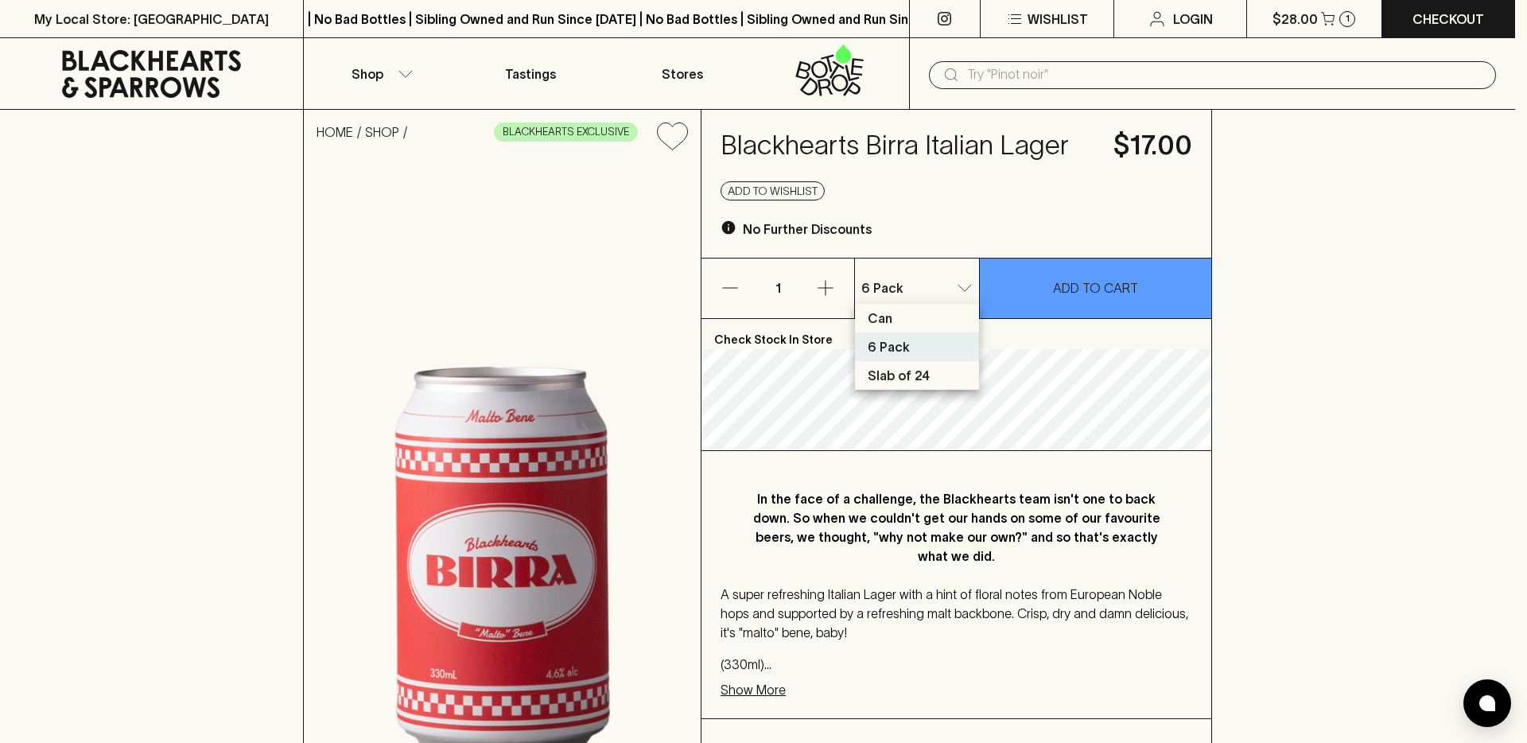
click at [911, 366] on p "Slab of 24" at bounding box center [899, 375] width 62 height 19
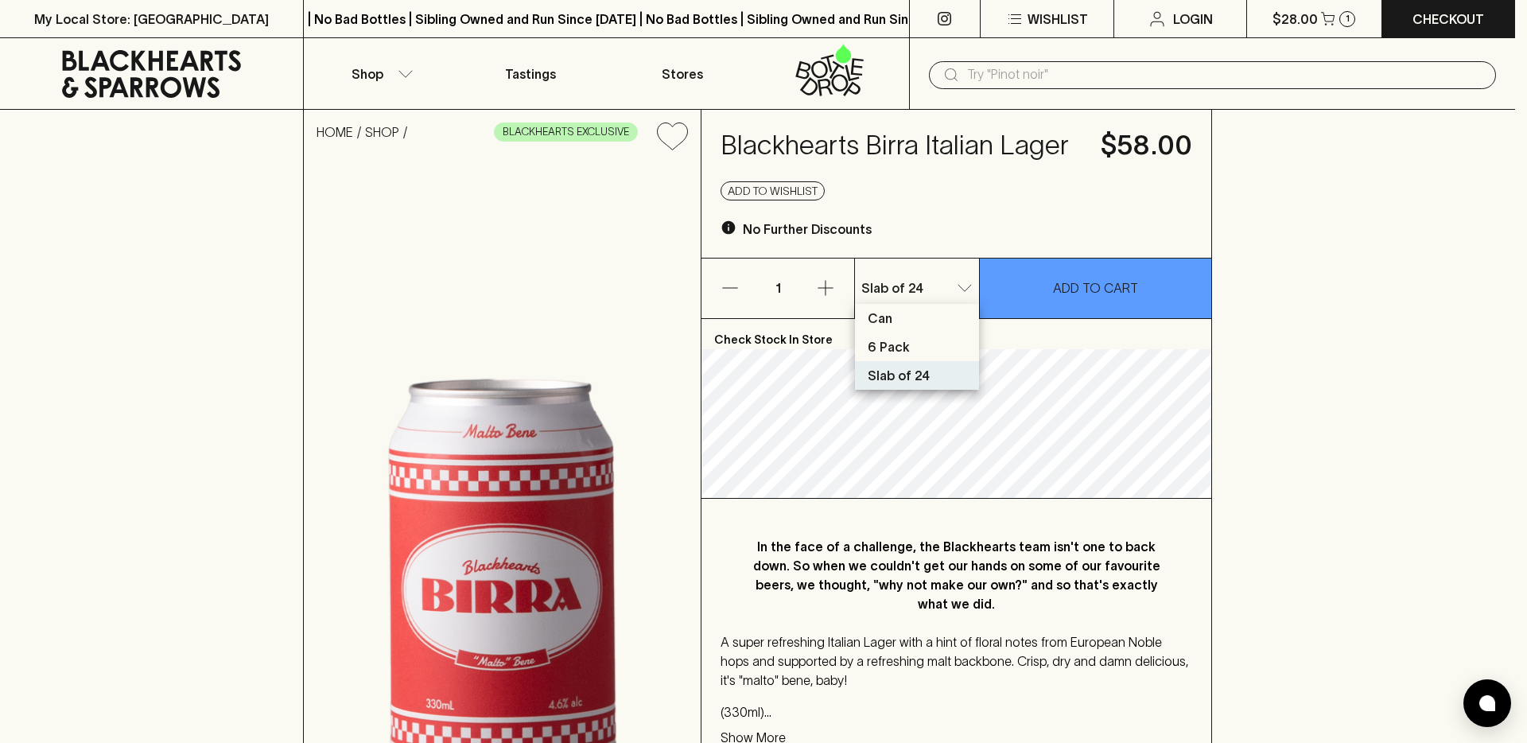
click at [901, 350] on p "6 Pack" at bounding box center [889, 346] width 42 height 19
click at [911, 375] on p "Slab of 24" at bounding box center [899, 375] width 62 height 19
type input "2"
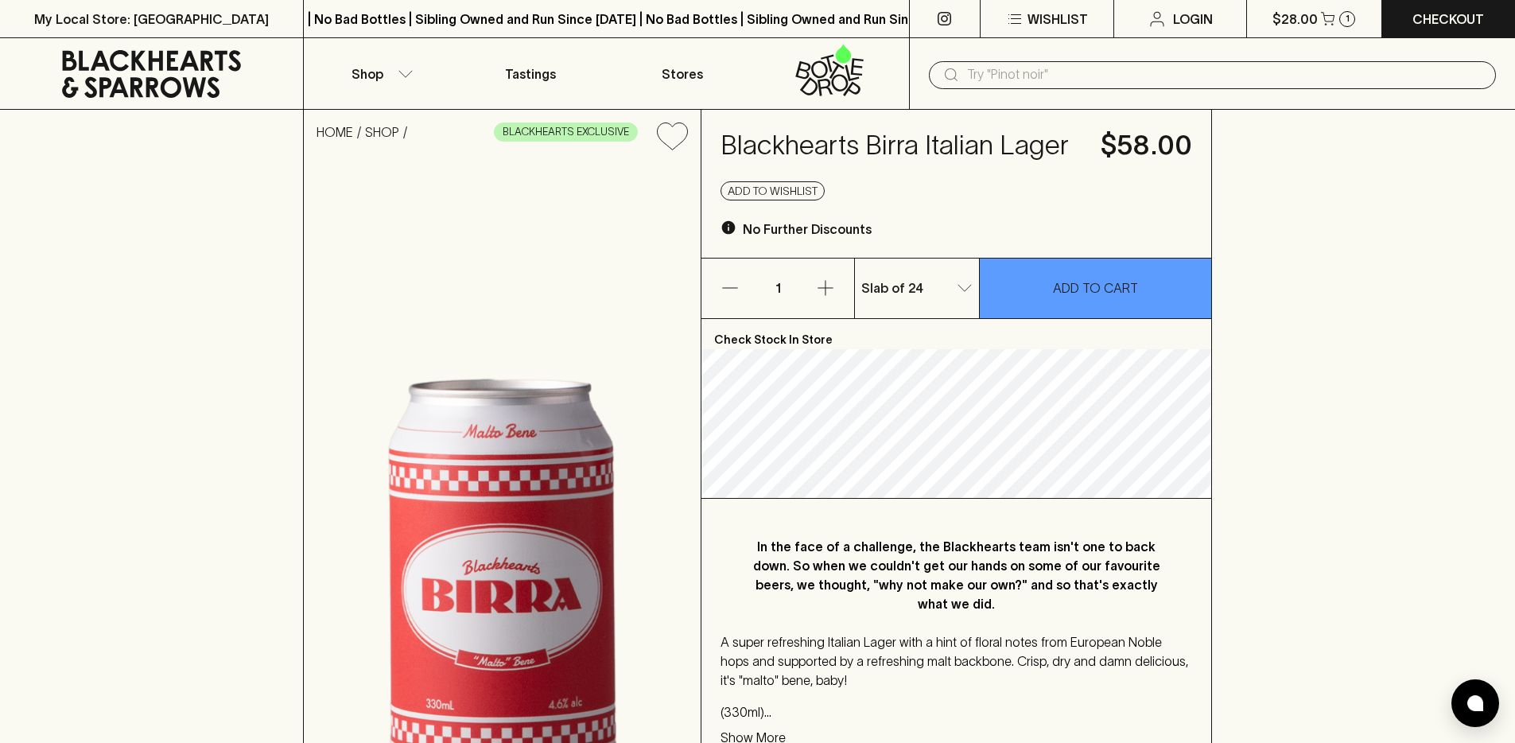
click at [929, 319] on p "Check Stock In Store" at bounding box center [956, 334] width 510 height 30
click at [145, 70] on icon at bounding box center [151, 74] width 279 height 48
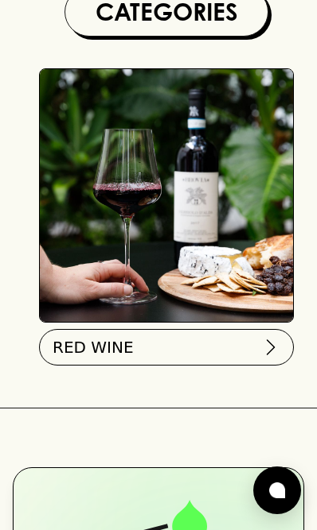
scroll to position [279, 0]
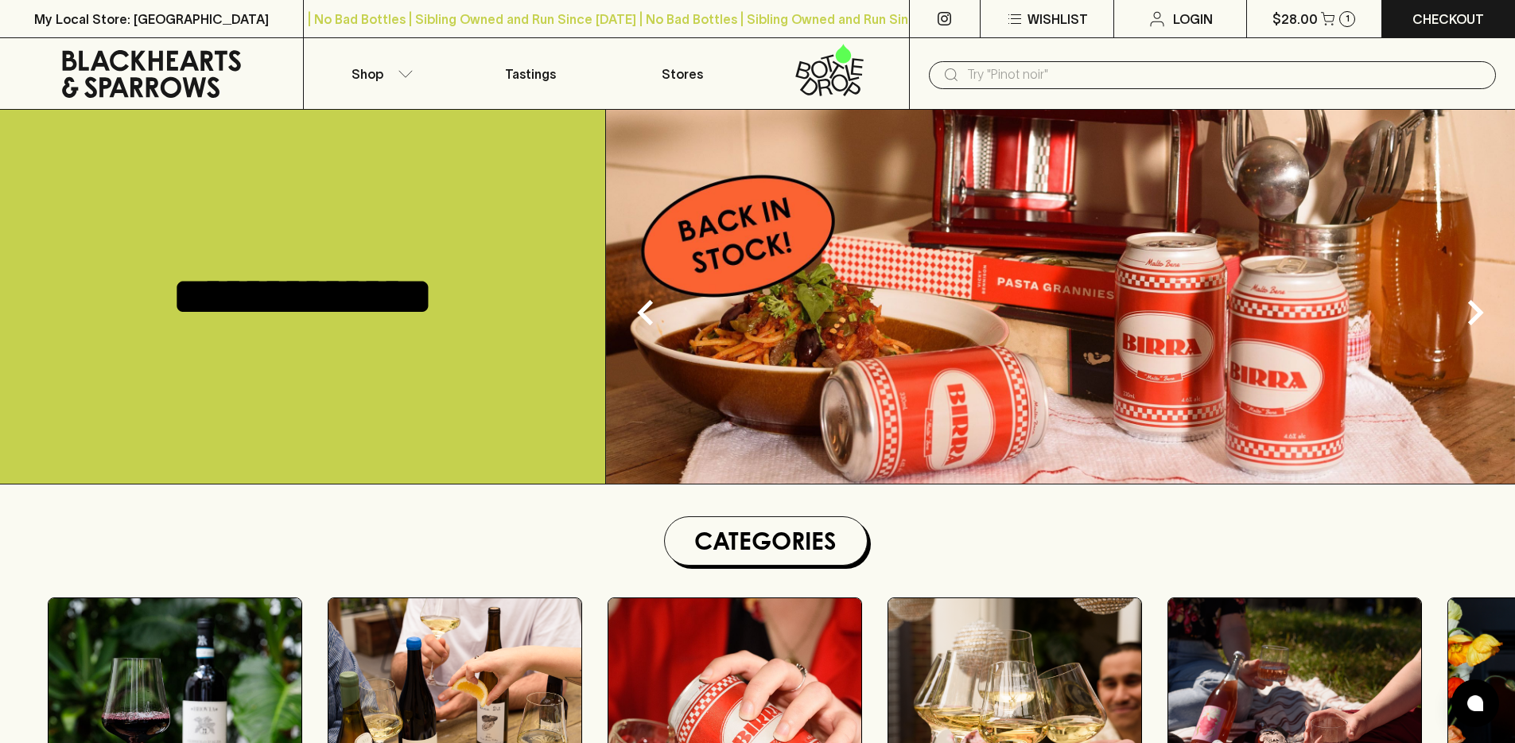
click at [339, 528] on section "Categories RED WINE WHITE WINE BEER BUBBLES PINK / ORANGE SPIRITS GIFTS SNACKS" at bounding box center [765, 716] width 1499 height 401
click at [1470, 318] on icon "Next" at bounding box center [1475, 312] width 51 height 51
click at [854, 338] on img at bounding box center [1060, 297] width 909 height 374
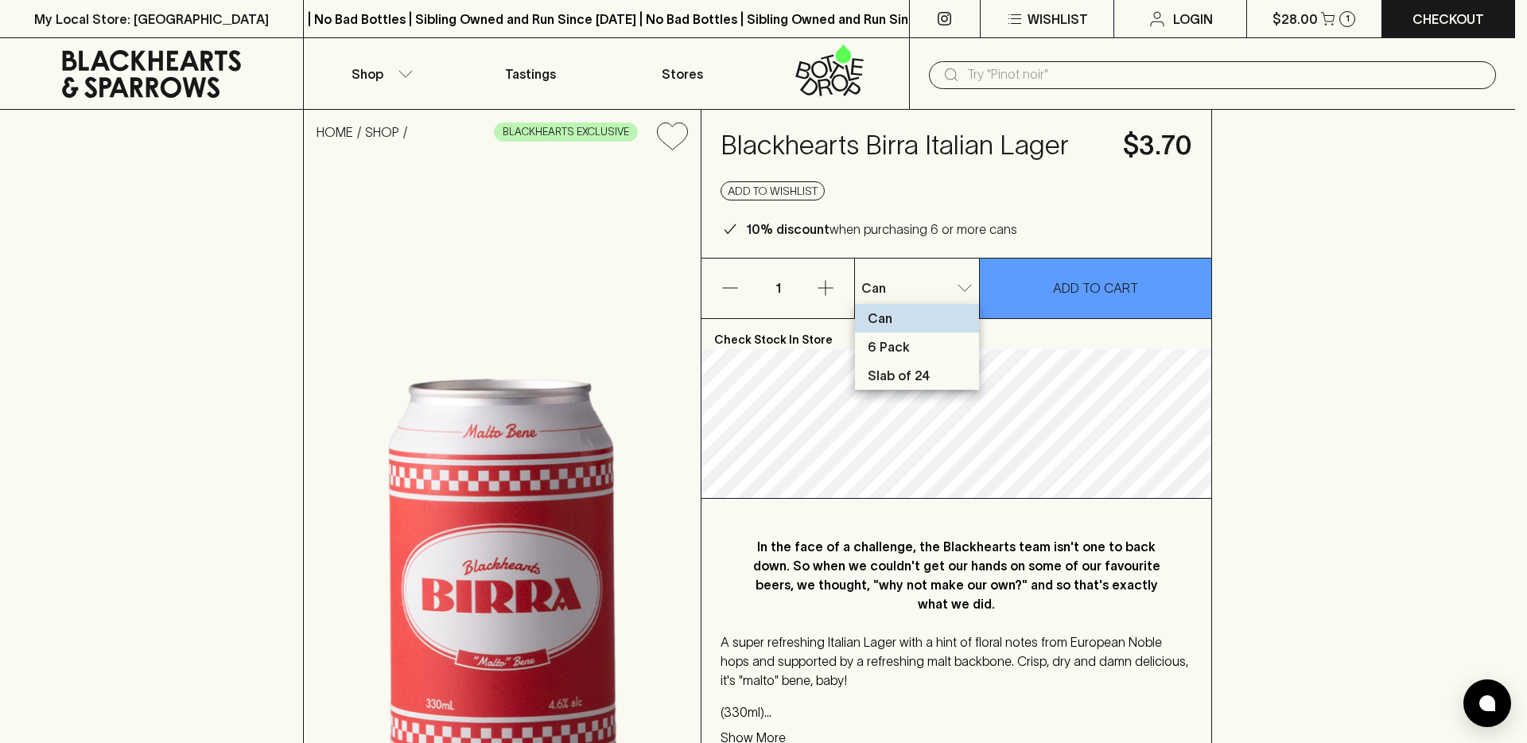
click at [912, 347] on li "6 Pack" at bounding box center [917, 346] width 124 height 29
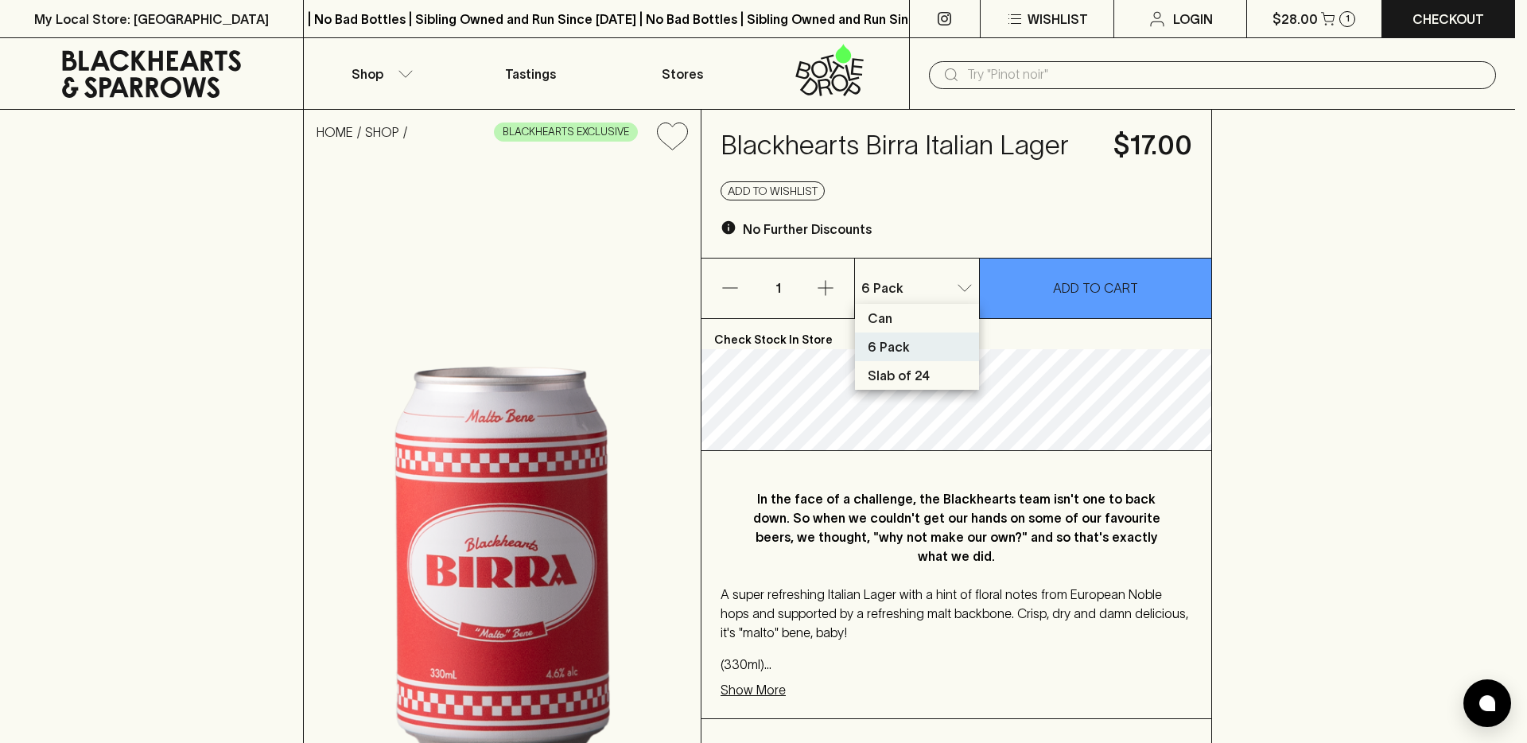
click at [947, 367] on li "Slab of 24" at bounding box center [917, 375] width 124 height 29
click at [946, 310] on li "Can" at bounding box center [917, 318] width 124 height 29
type input "0"
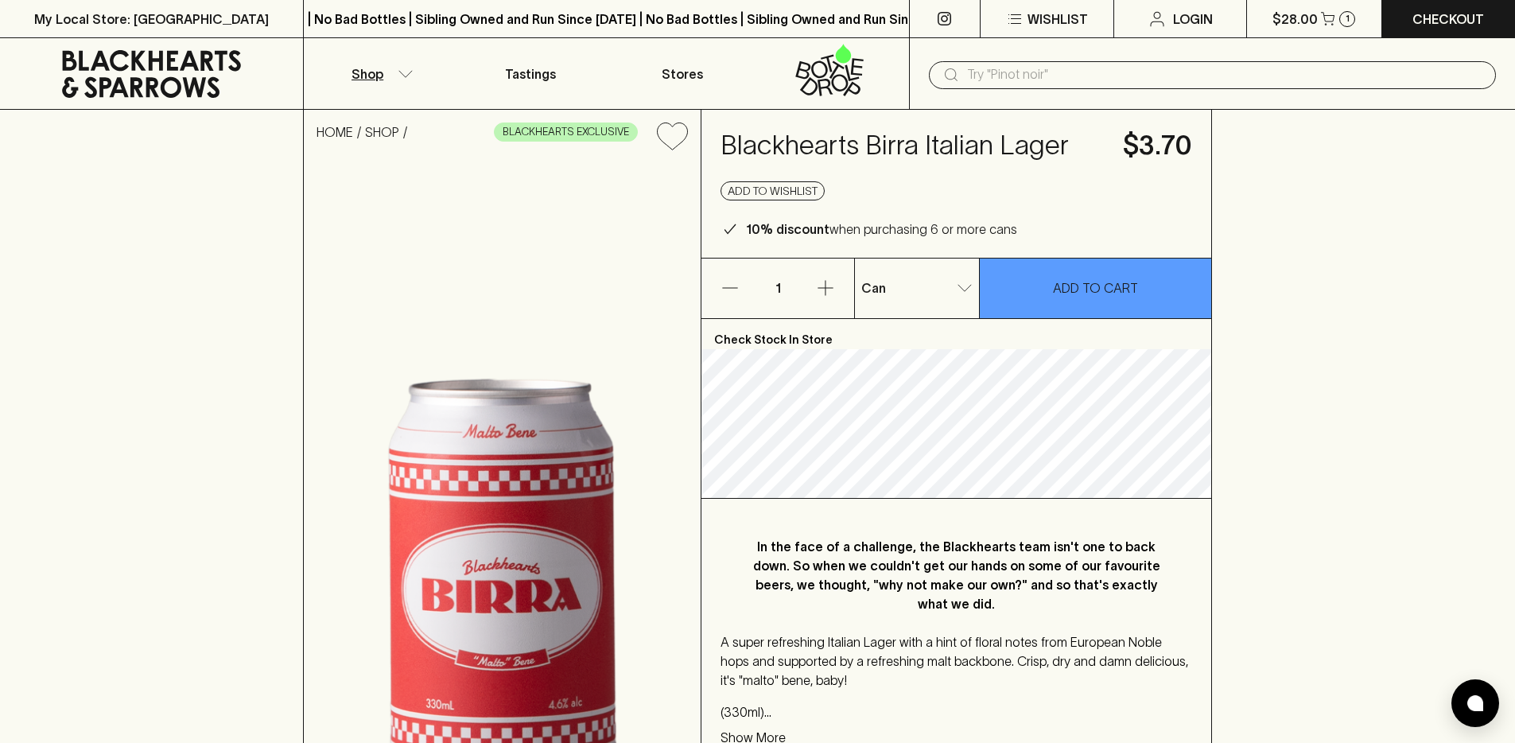
click at [402, 81] on button "Shop" at bounding box center [379, 73] width 151 height 71
